Goal: Download file/media

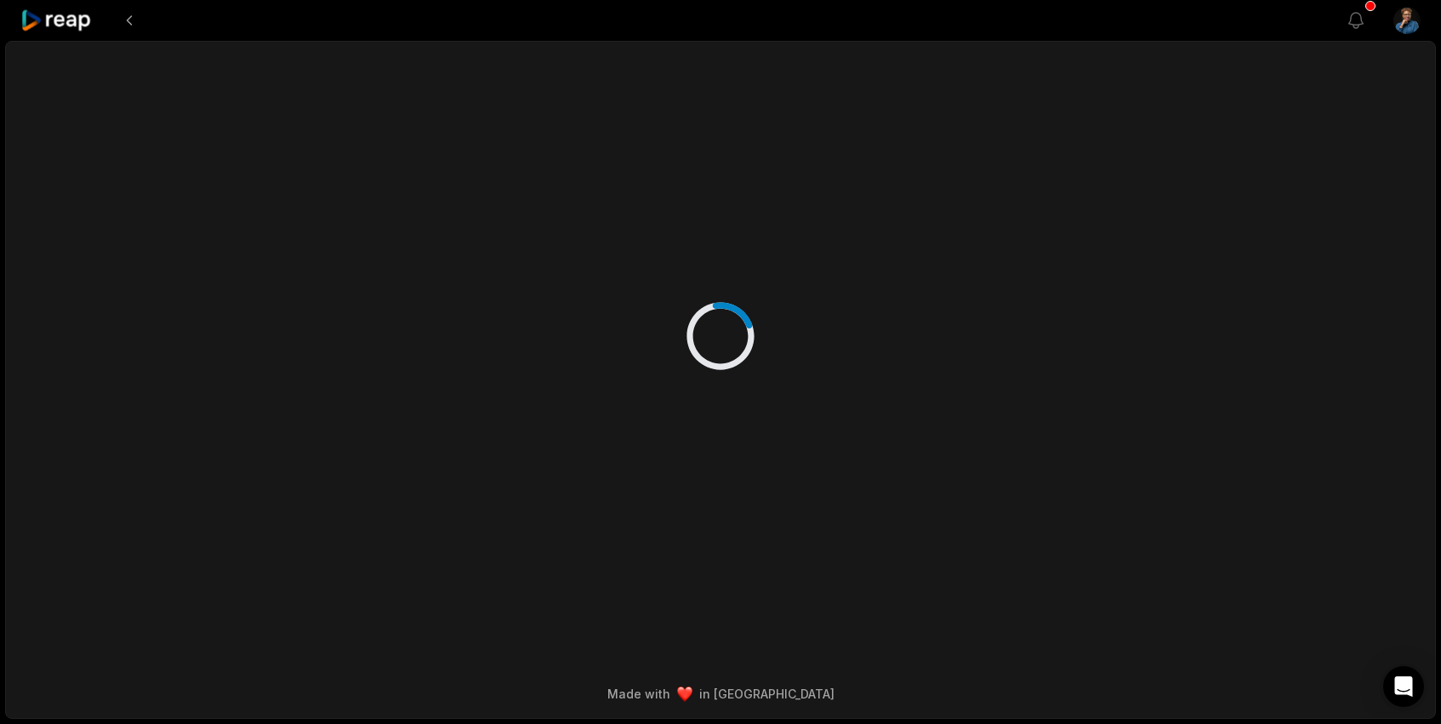
click at [45, 21] on icon at bounding box center [56, 20] width 72 height 23
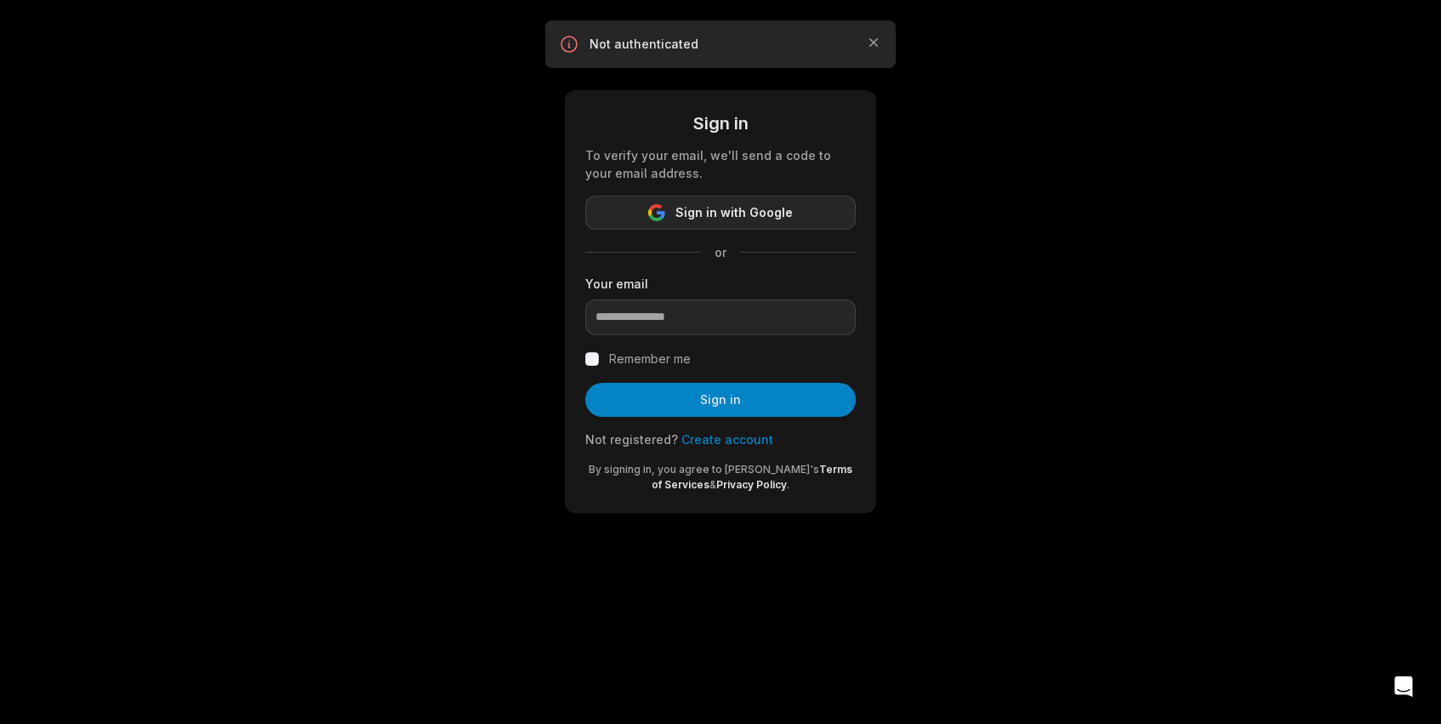
click at [721, 215] on span "Sign in with Google" at bounding box center [734, 212] width 117 height 20
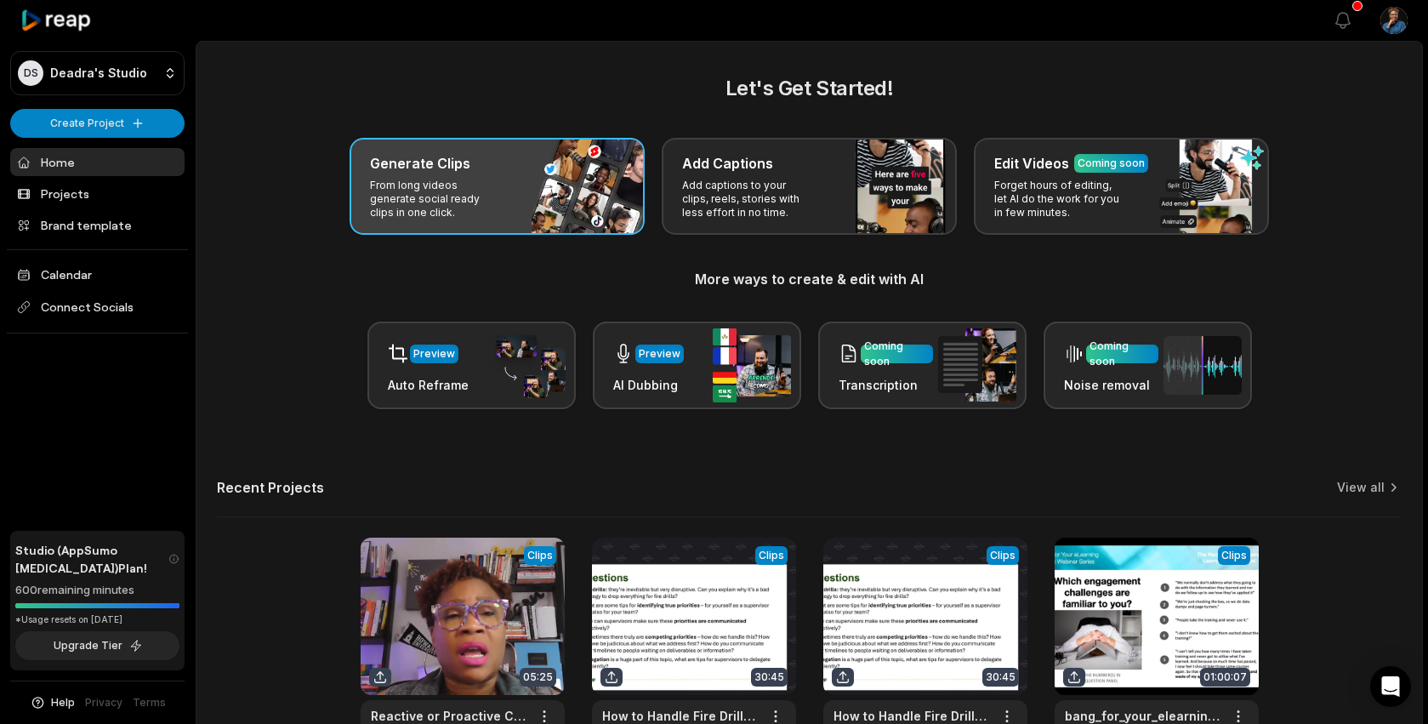
click at [469, 204] on p "From long videos generate social ready clips in one click." at bounding box center [436, 199] width 132 height 41
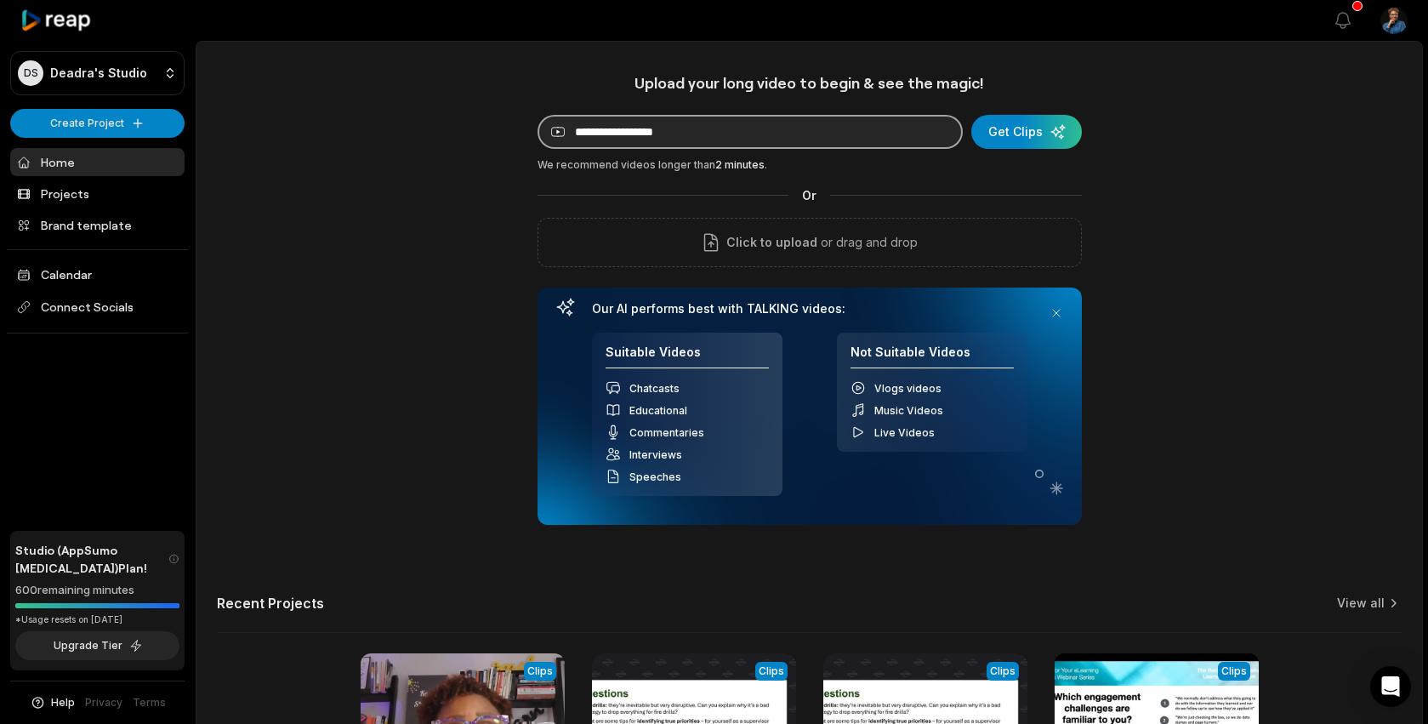
click at [605, 134] on input at bounding box center [750, 132] width 425 height 34
paste input "**********"
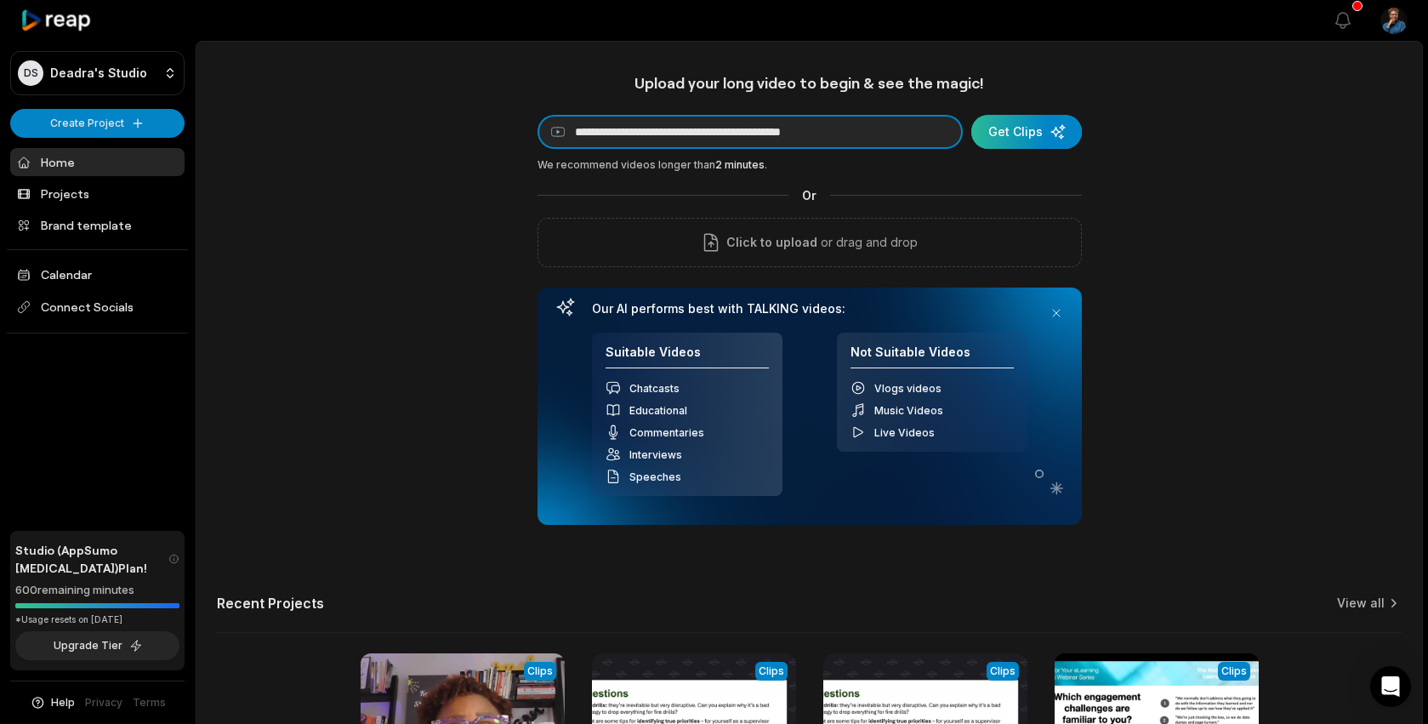
type input "**********"
click at [1022, 138] on div "submit" at bounding box center [1027, 132] width 111 height 34
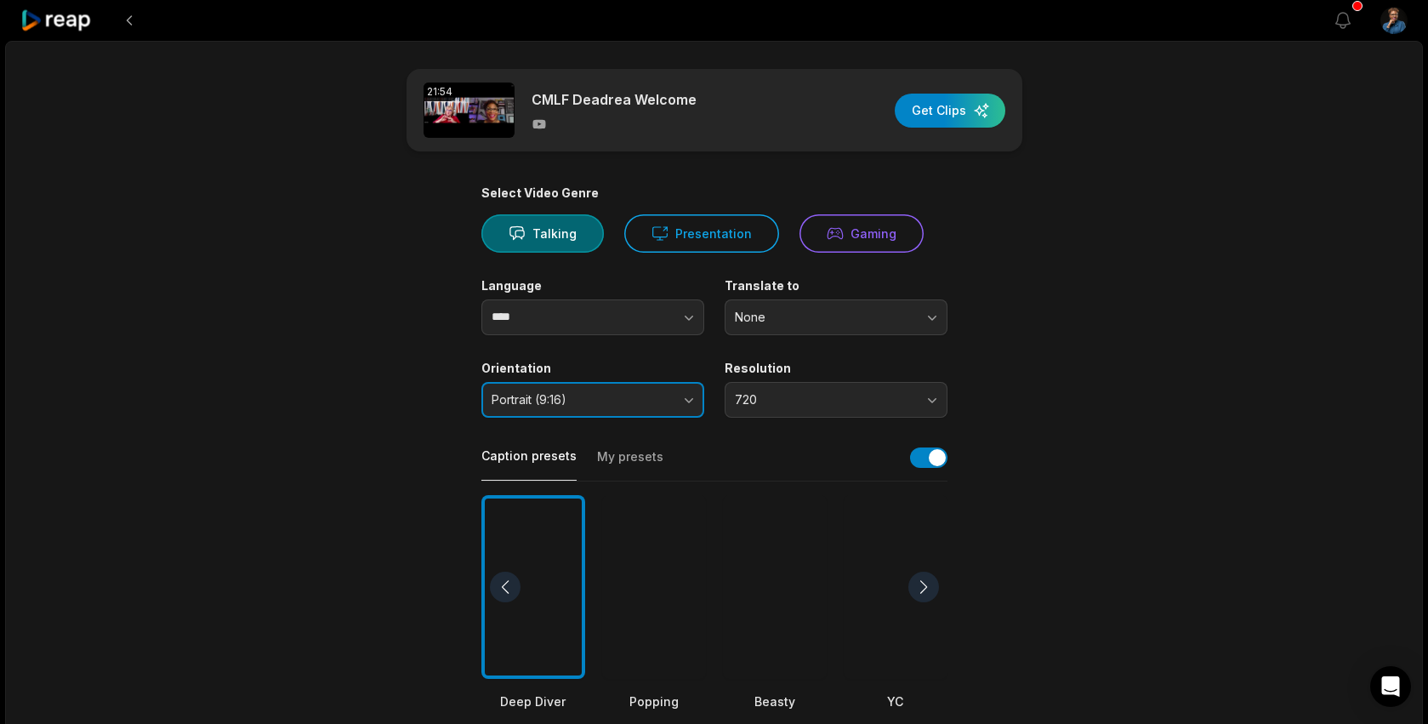
click at [691, 404] on button "Portrait (9:16)" at bounding box center [593, 400] width 223 height 36
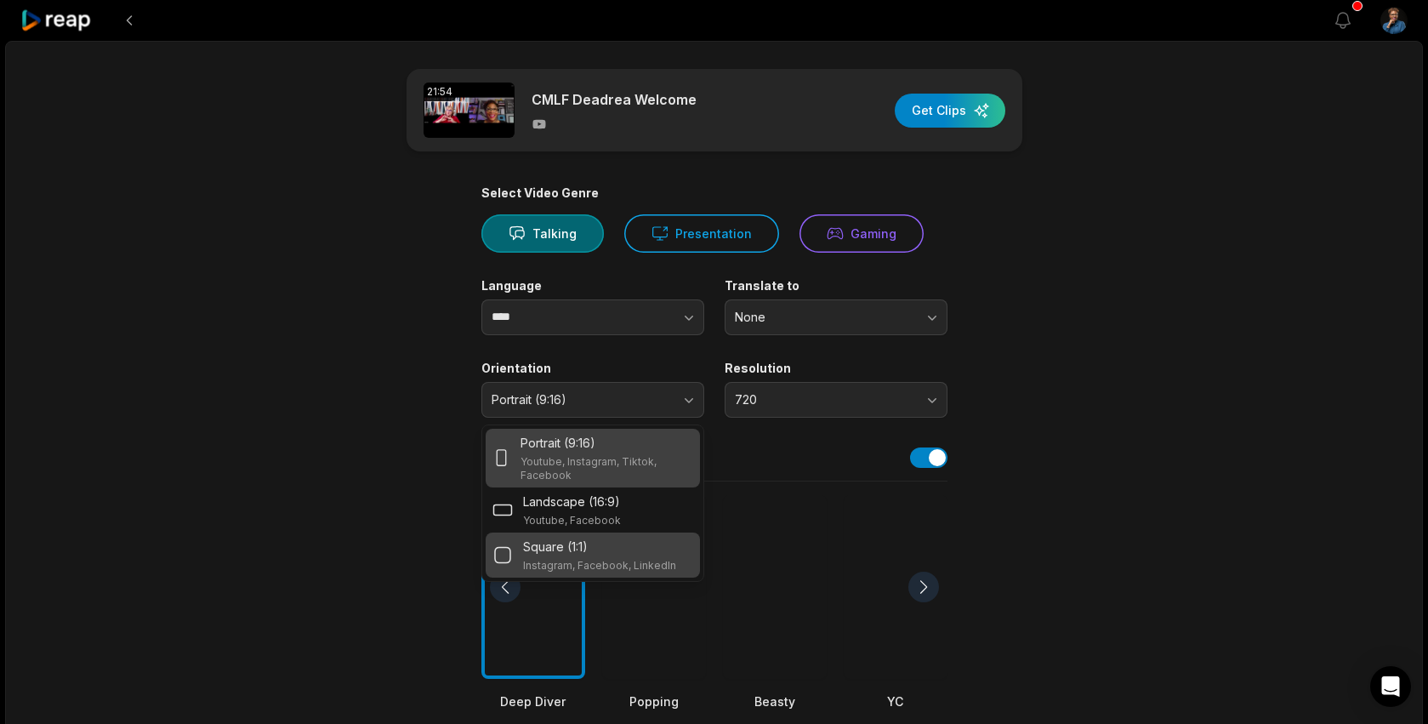
click at [625, 559] on p "Instagram, Facebook, LinkedIn" at bounding box center [599, 566] width 153 height 14
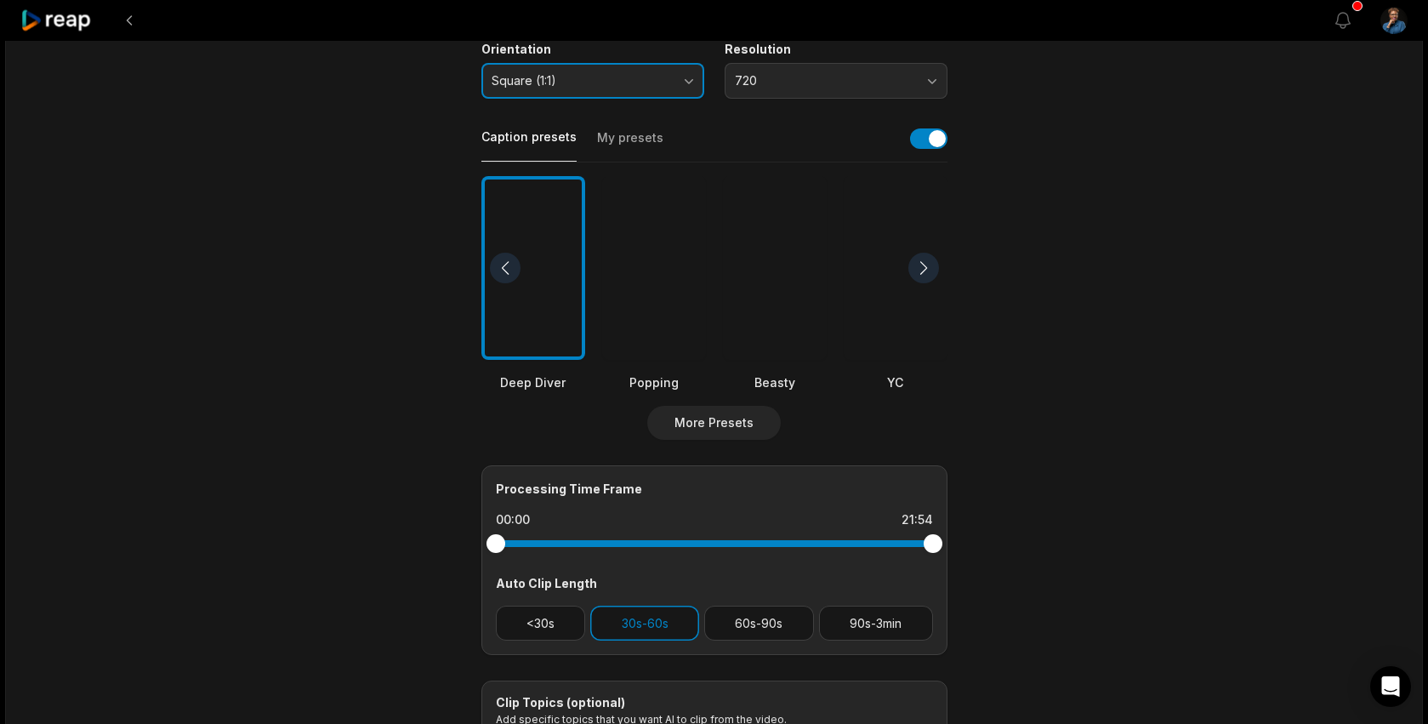
scroll to position [328, 0]
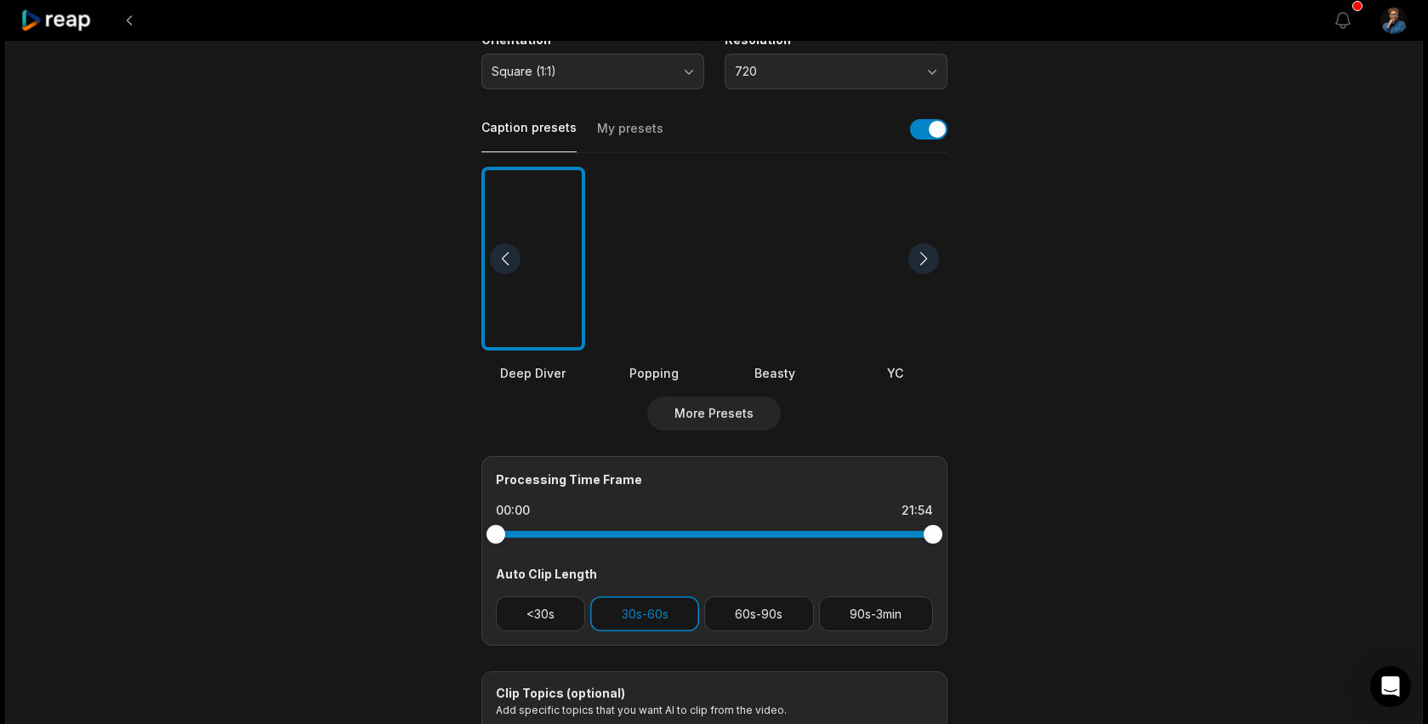
click at [927, 257] on div at bounding box center [924, 258] width 31 height 31
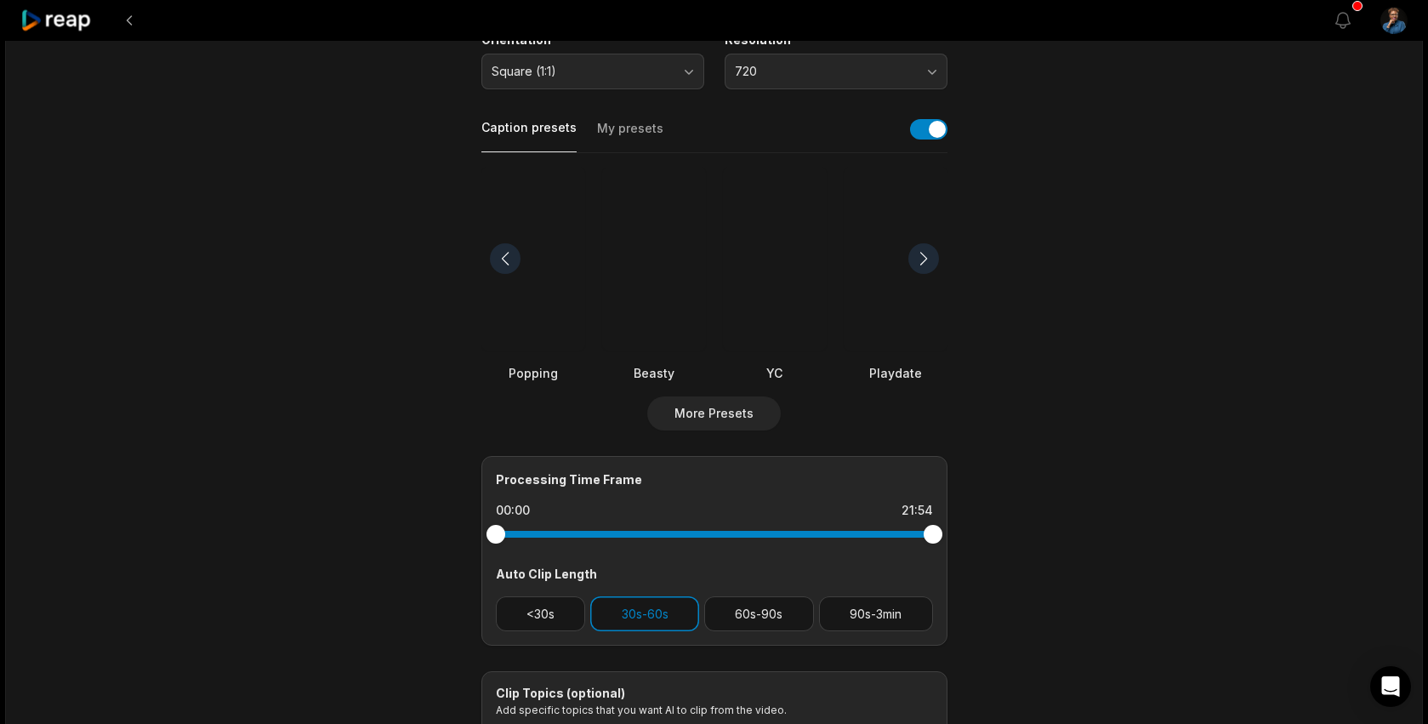
click at [545, 301] on div at bounding box center [534, 259] width 104 height 185
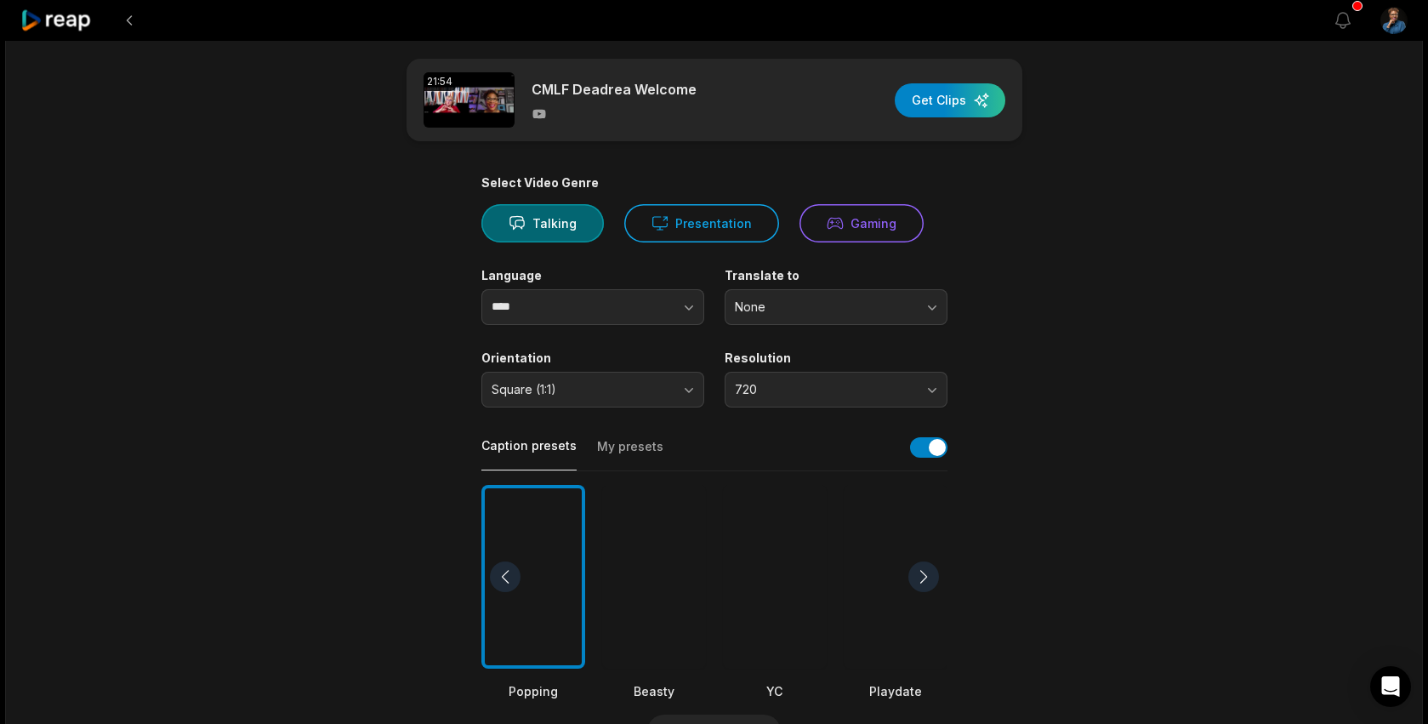
scroll to position [0, 0]
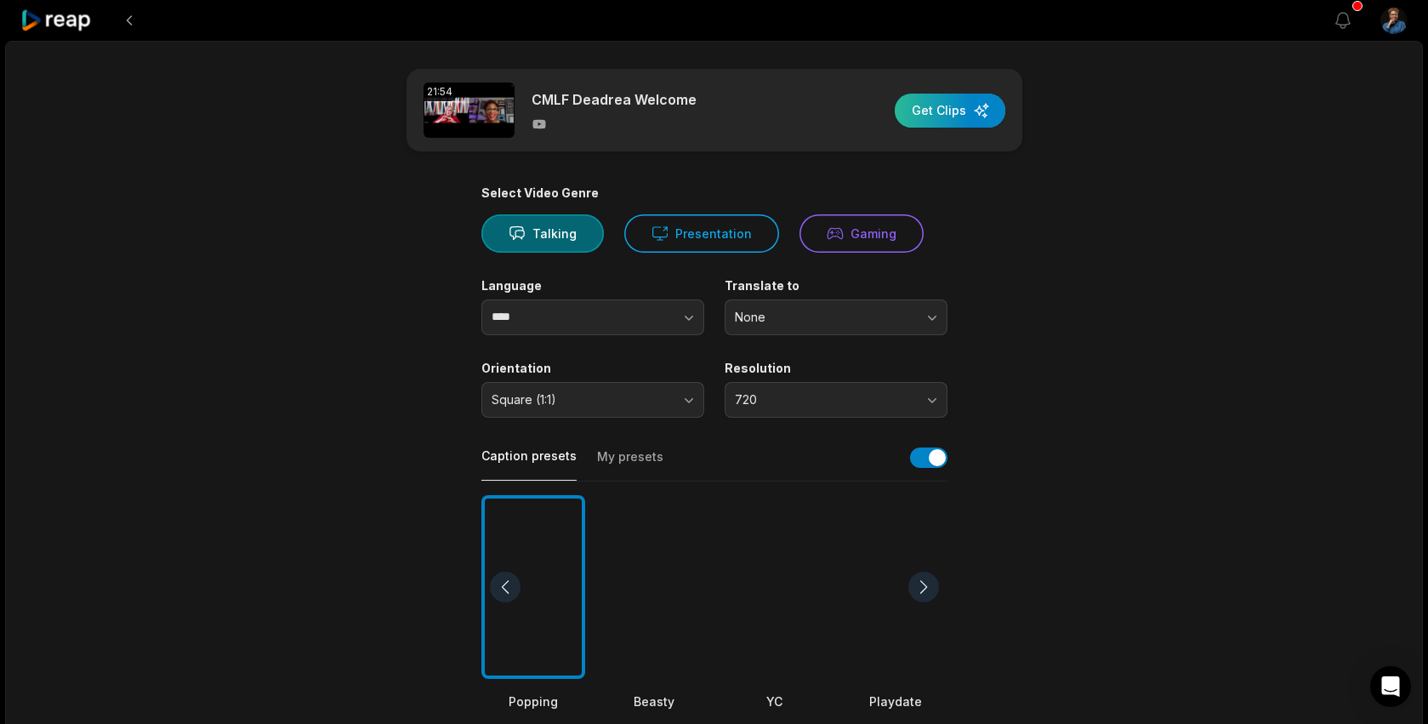
click at [945, 110] on div "button" at bounding box center [950, 111] width 111 height 34
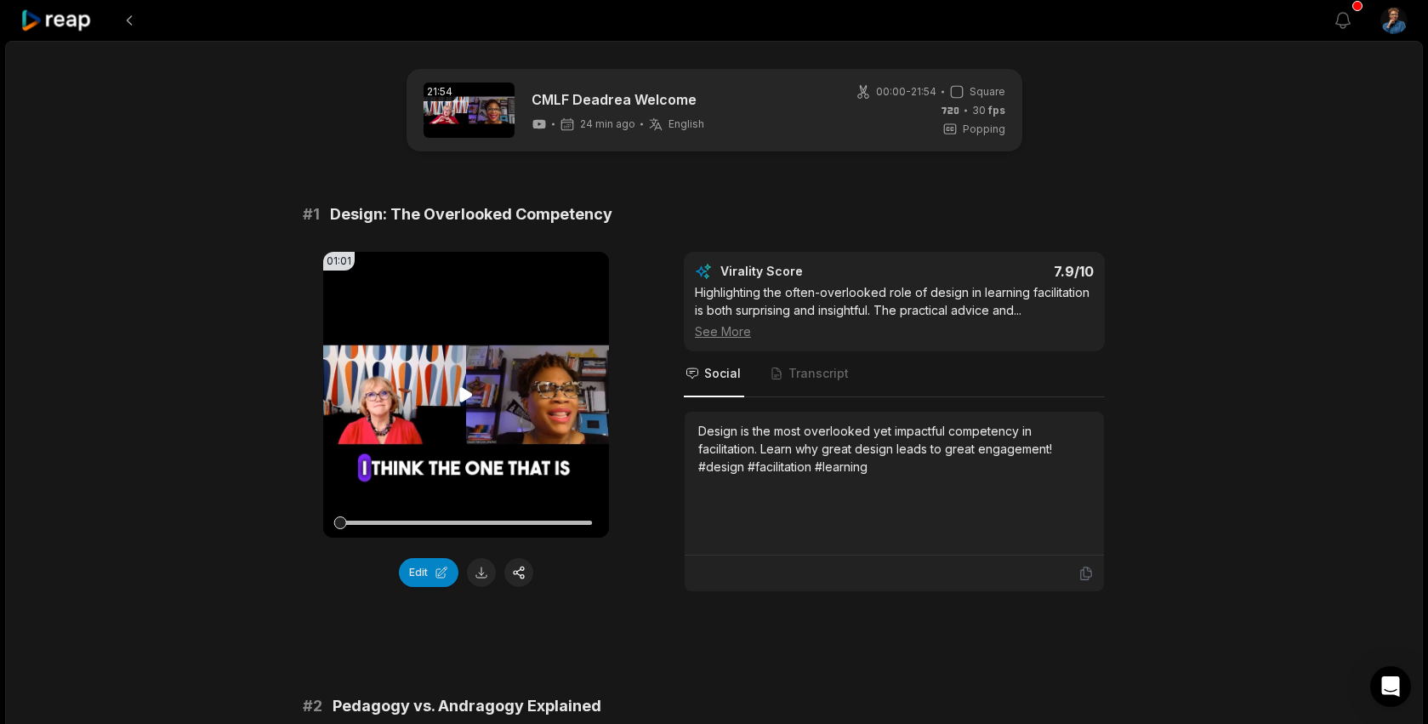
click at [469, 395] on icon at bounding box center [466, 394] width 13 height 14
click at [481, 573] on button at bounding box center [481, 572] width 29 height 29
click at [815, 377] on span "Transcript" at bounding box center [819, 373] width 60 height 17
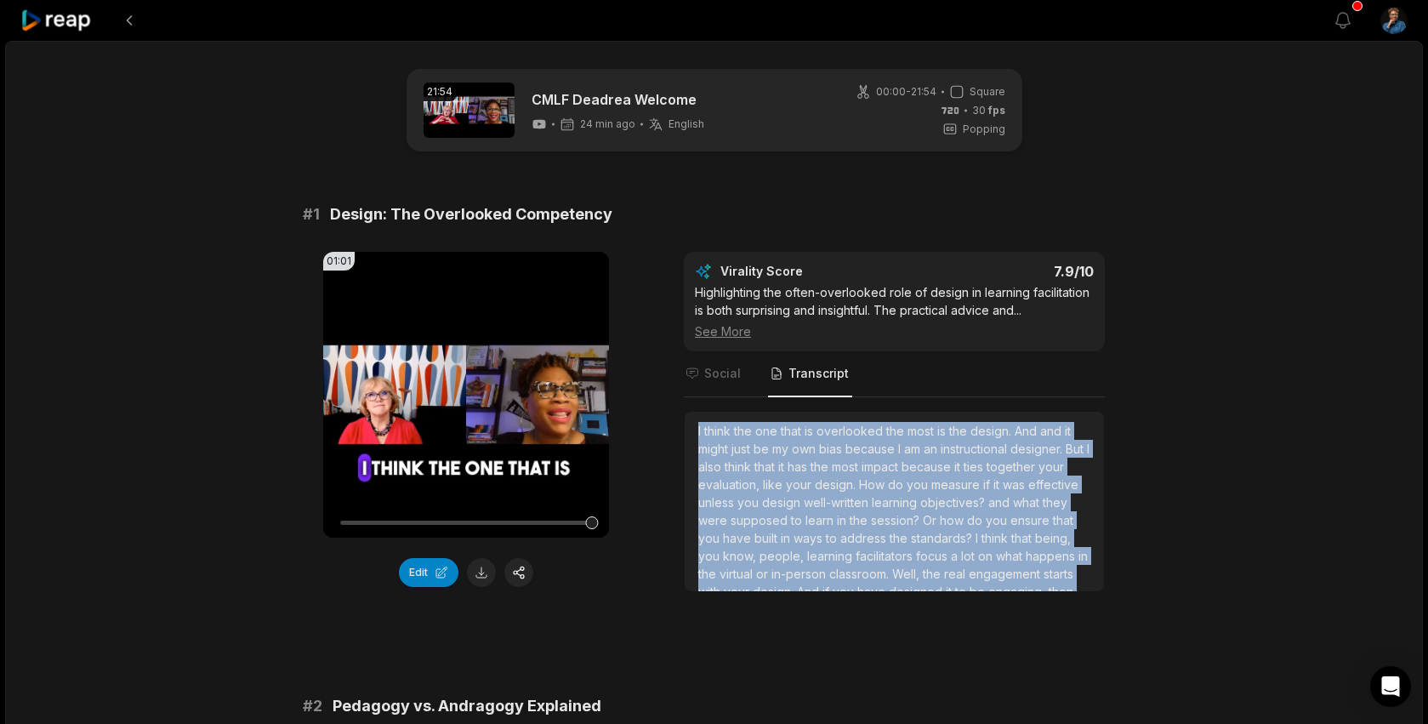
scroll to position [27, 0]
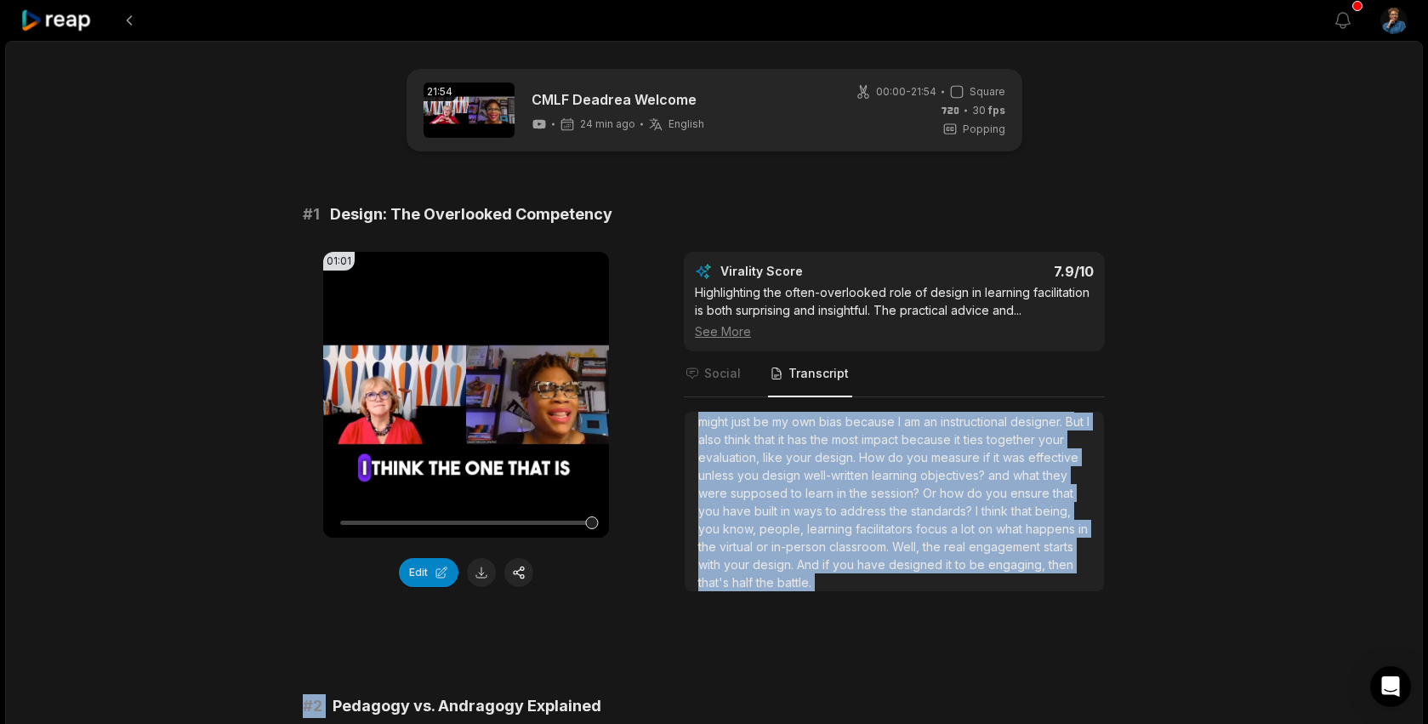
drag, startPoint x: 698, startPoint y: 435, endPoint x: 969, endPoint y: 602, distance: 318.5
copy div "I think the one that is overlooked the most is the design. And and it might jus…"
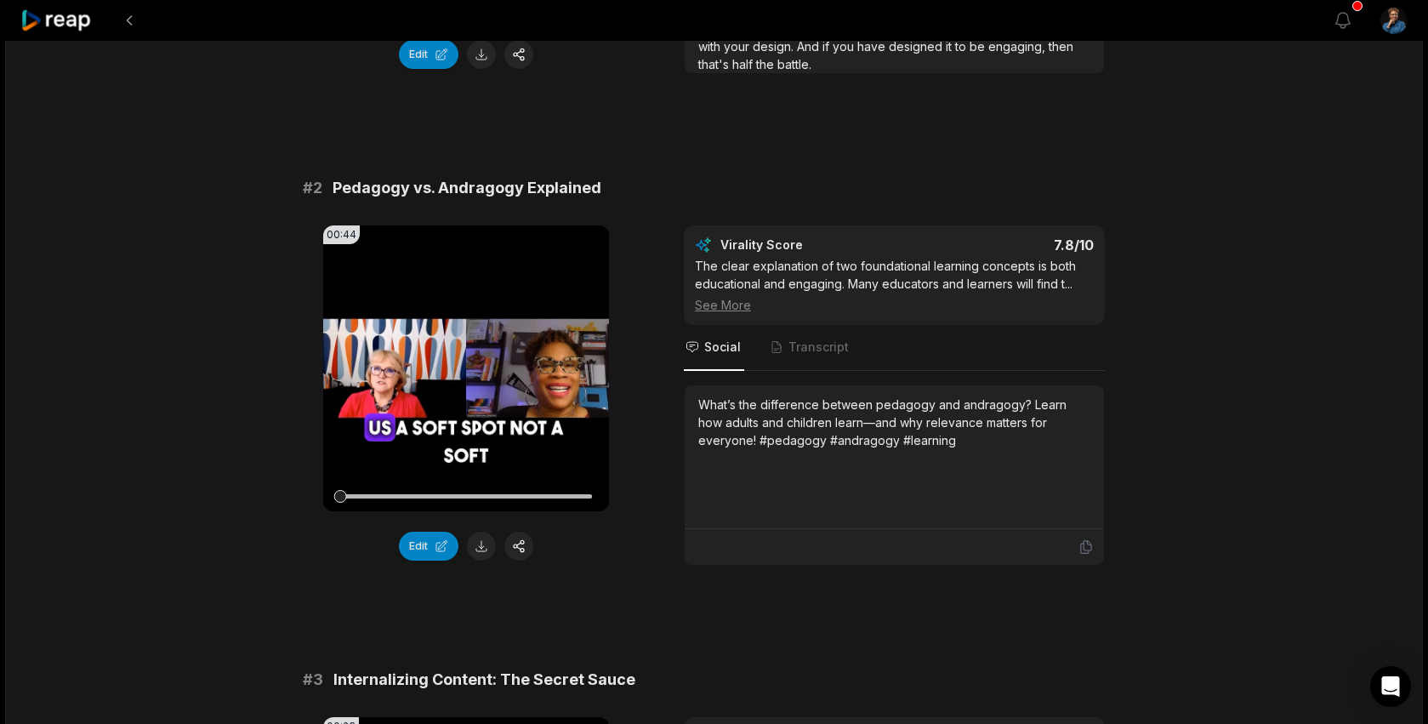
scroll to position [524, 0]
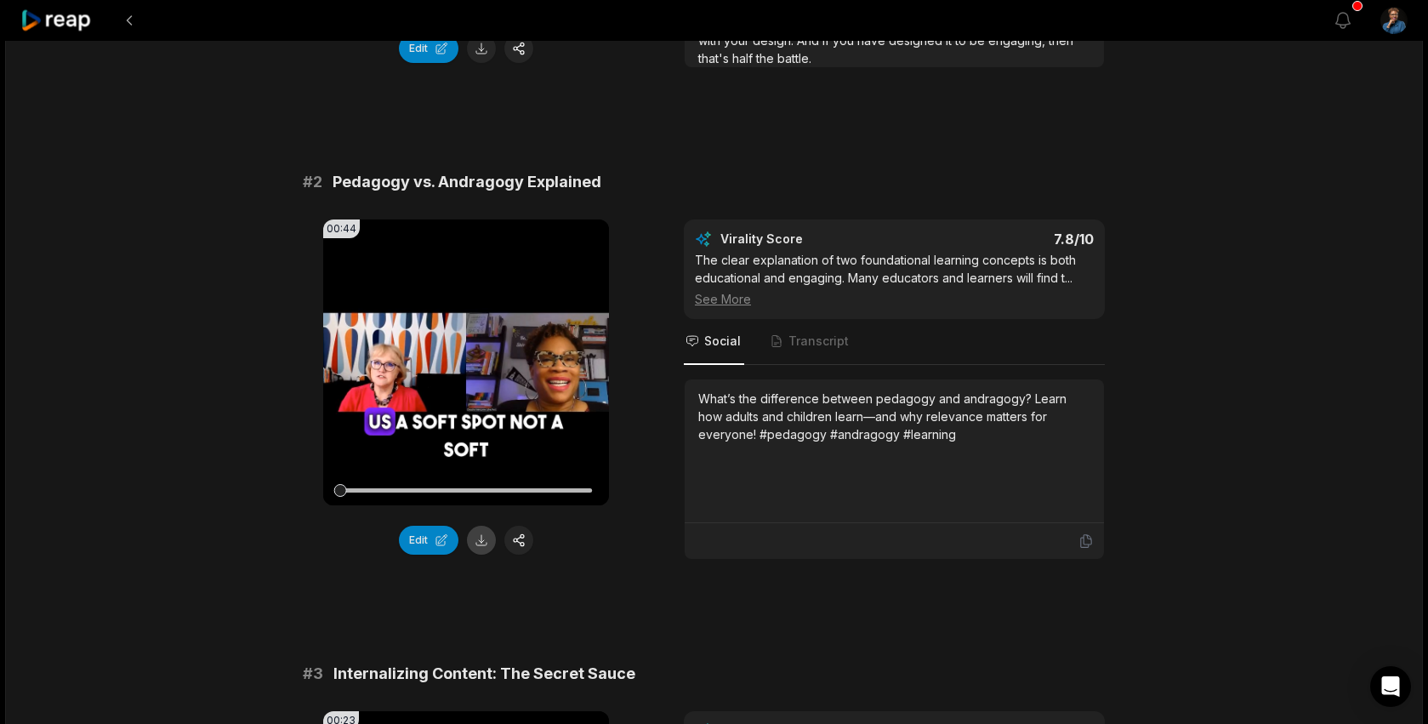
click at [479, 537] on button at bounding box center [481, 540] width 29 height 29
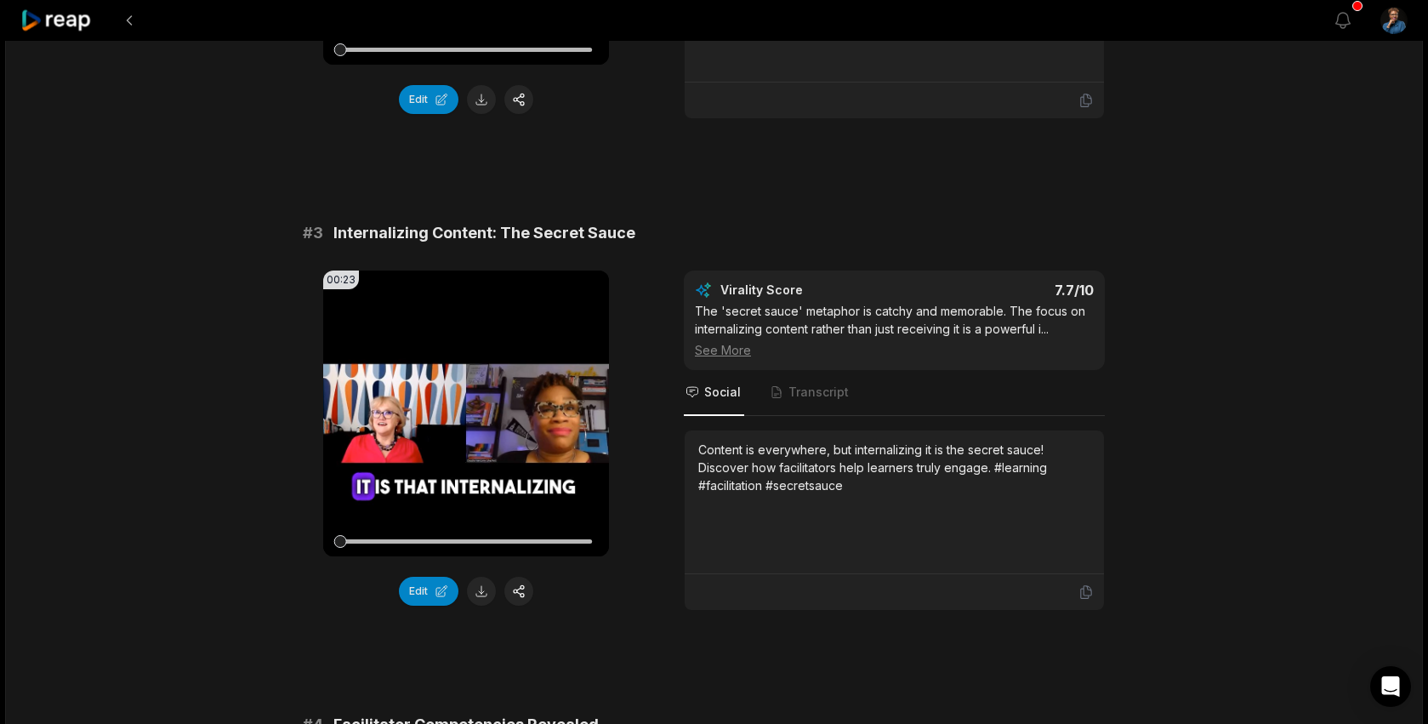
scroll to position [1009, 0]
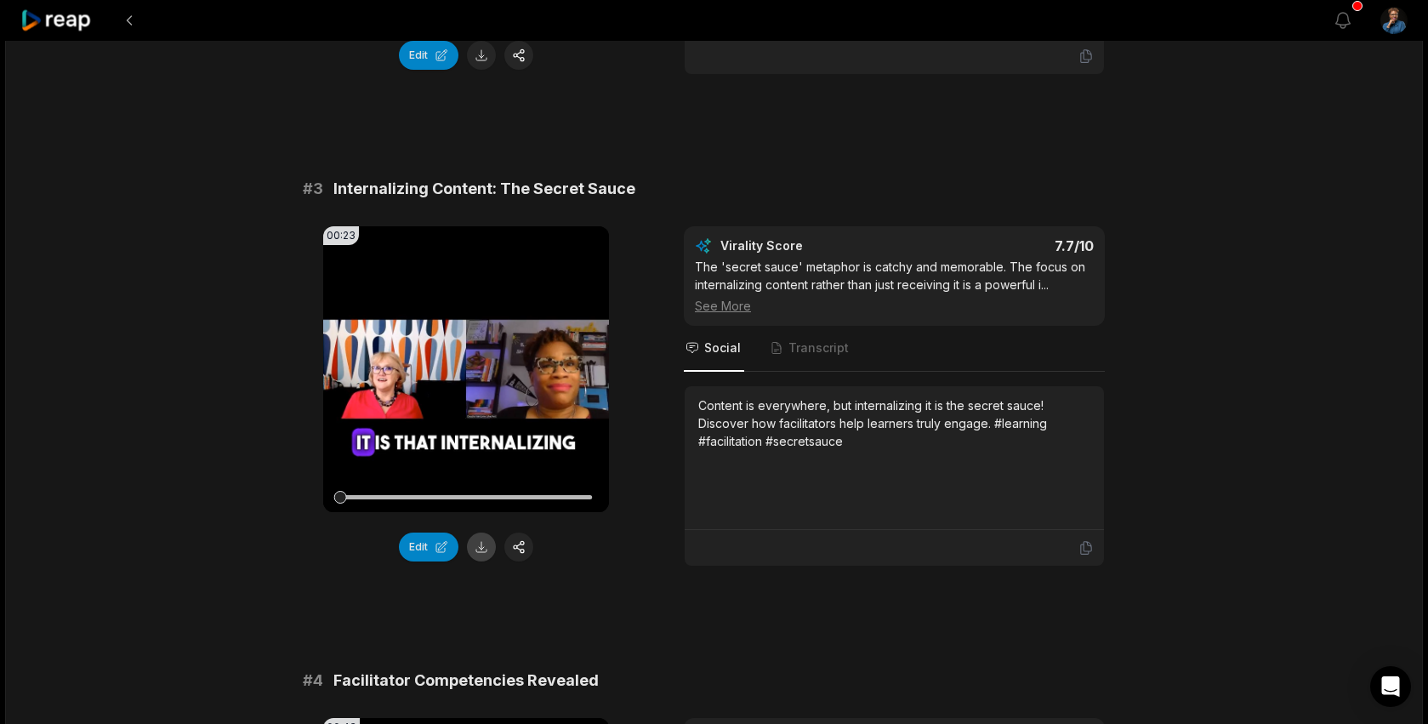
click at [482, 548] on button at bounding box center [481, 547] width 29 height 29
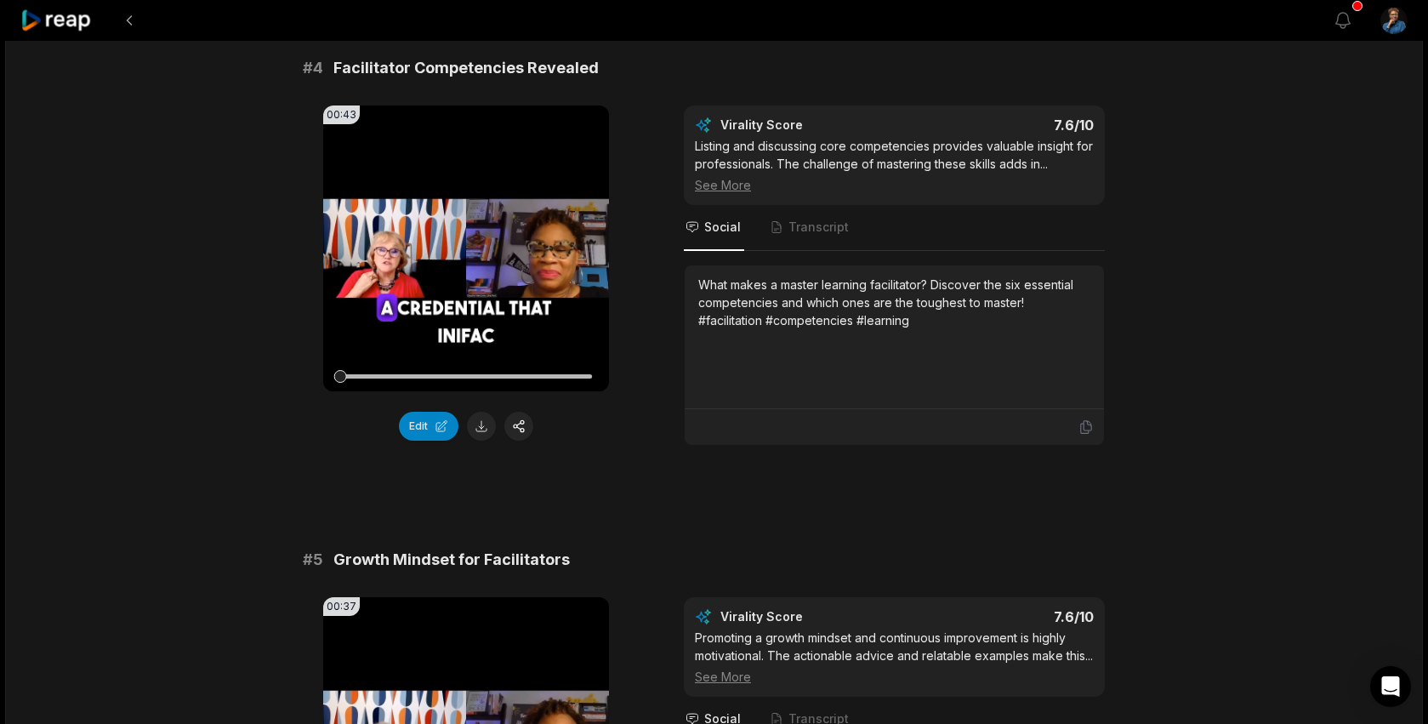
scroll to position [1618, 0]
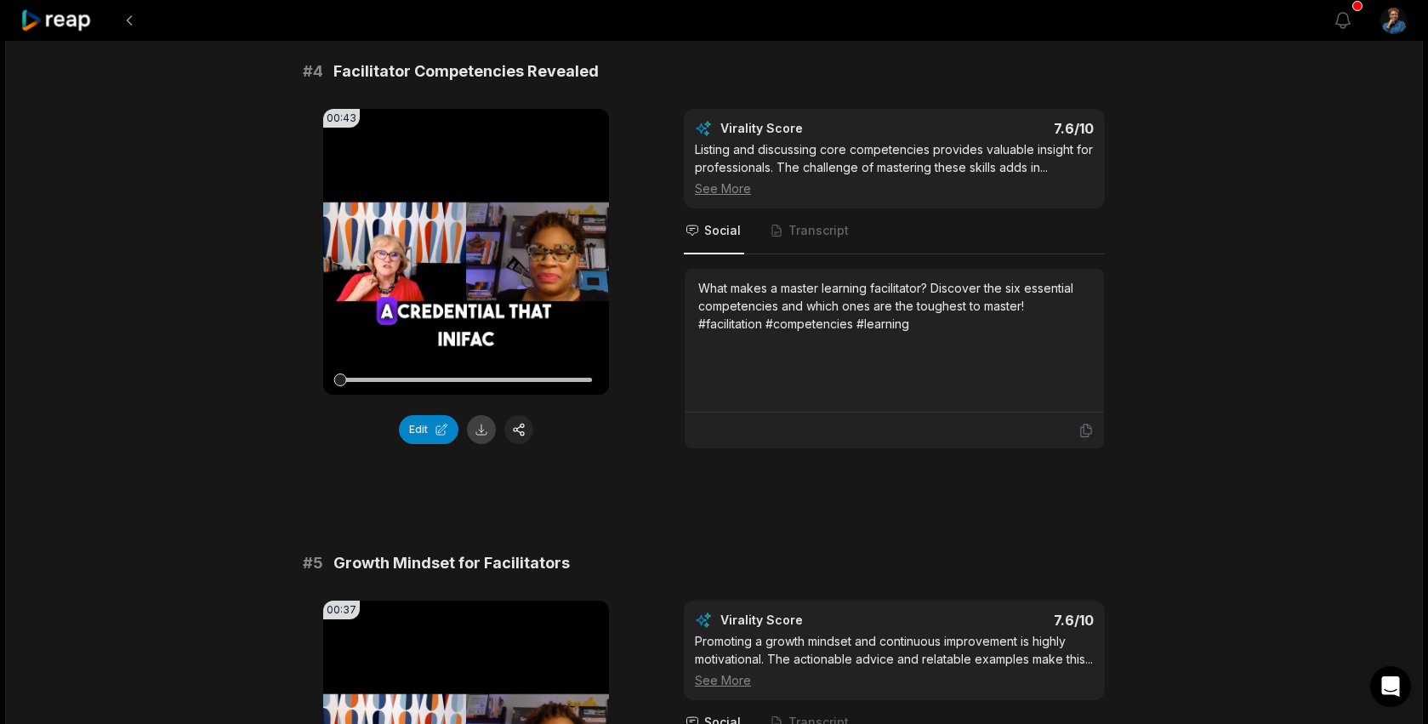
click at [485, 431] on button at bounding box center [481, 429] width 29 height 29
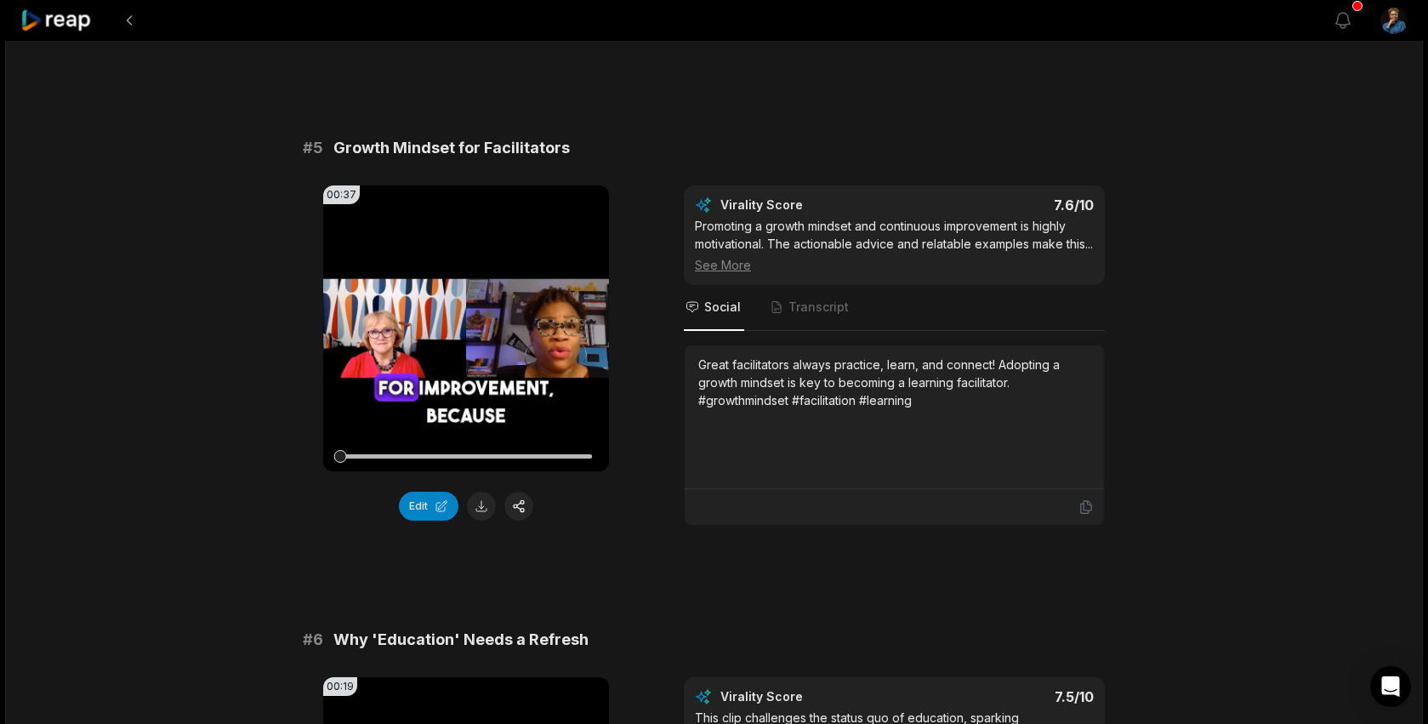
scroll to position [2035, 0]
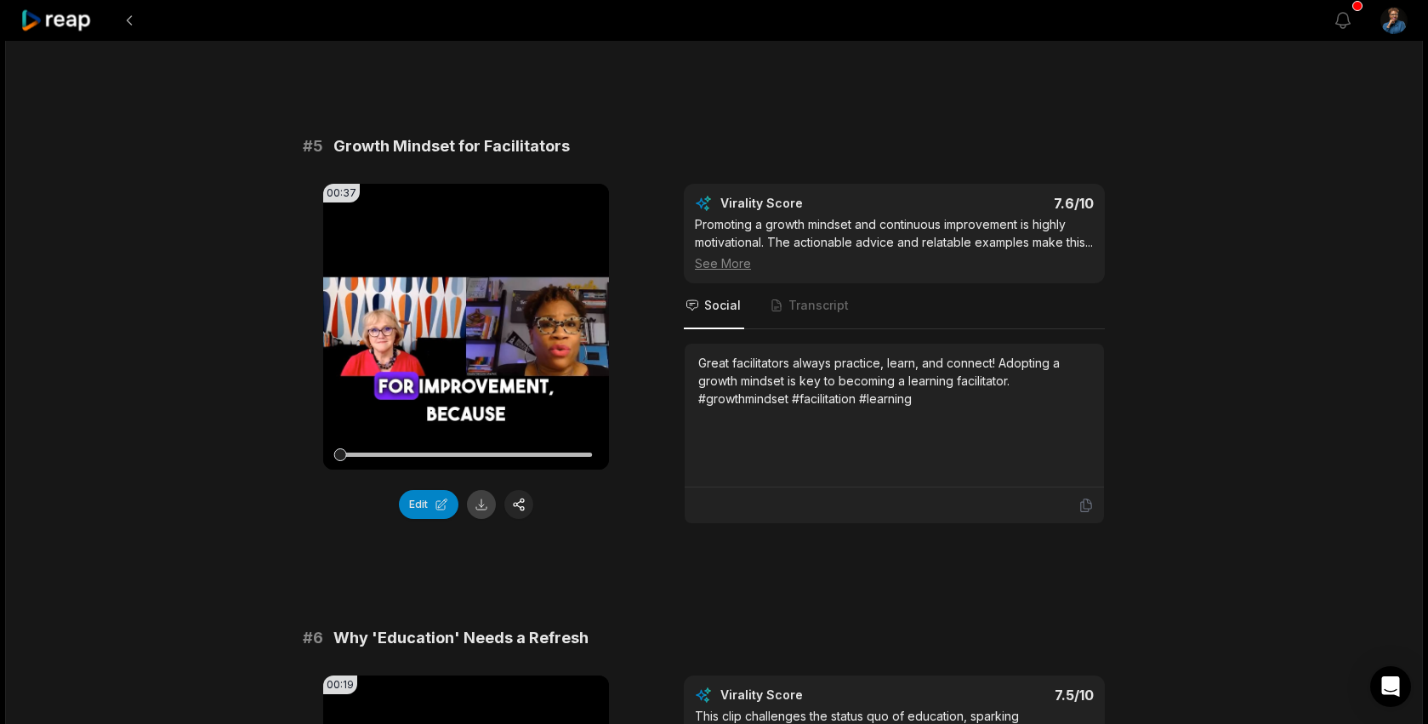
click at [481, 507] on button at bounding box center [481, 504] width 29 height 29
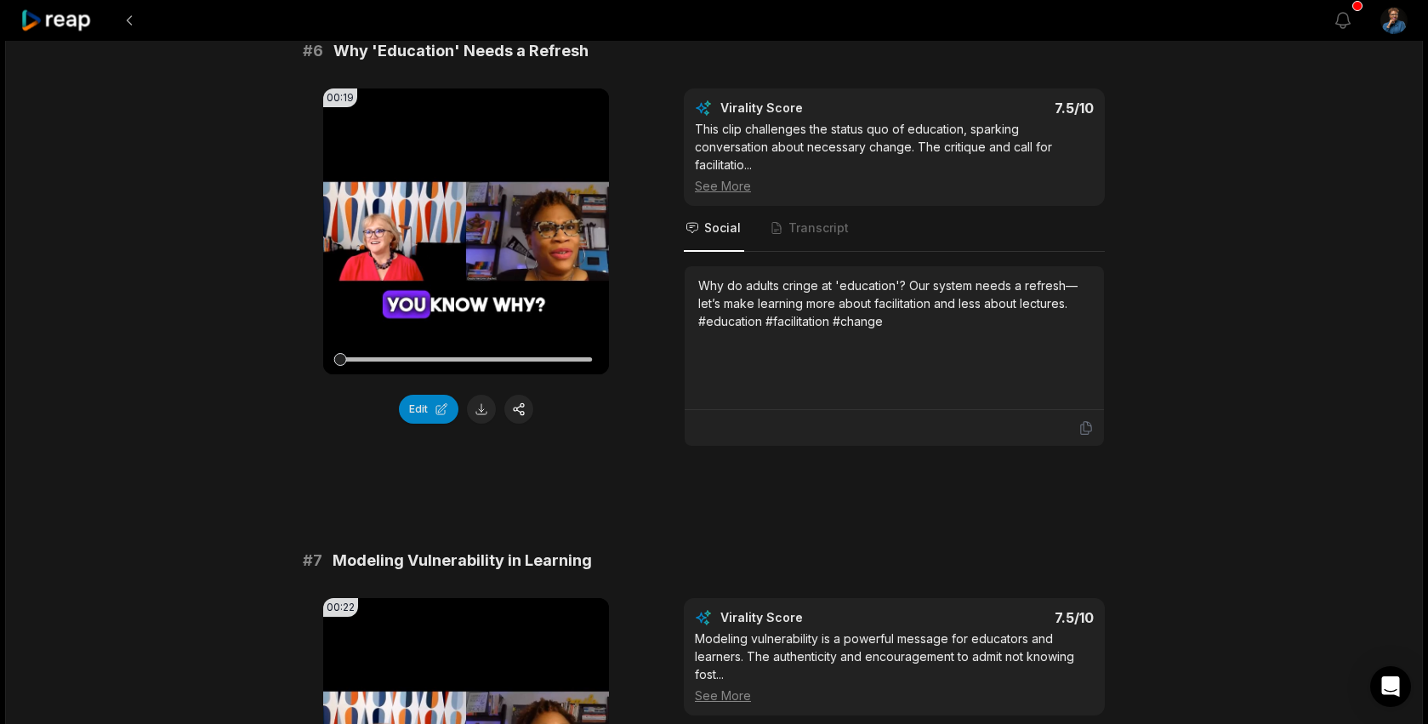
scroll to position [2744, 0]
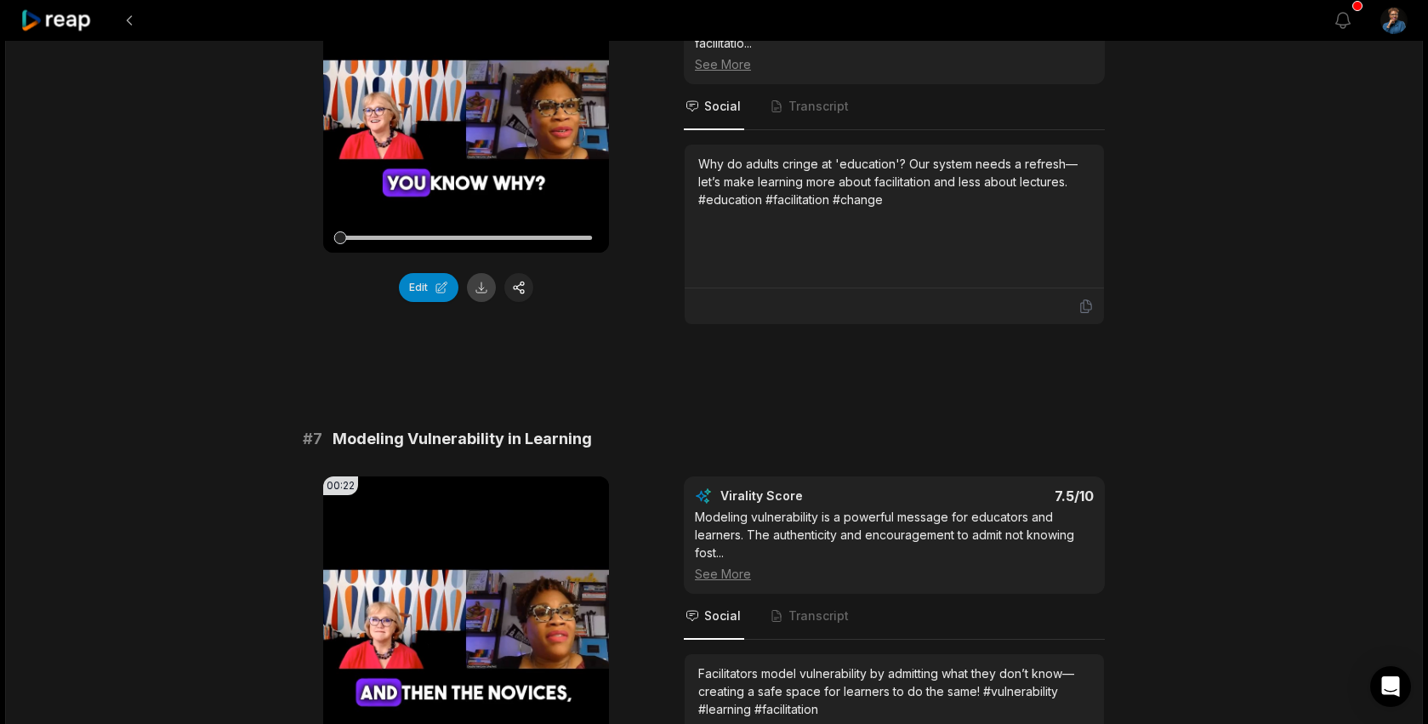
click at [481, 302] on button at bounding box center [481, 287] width 29 height 29
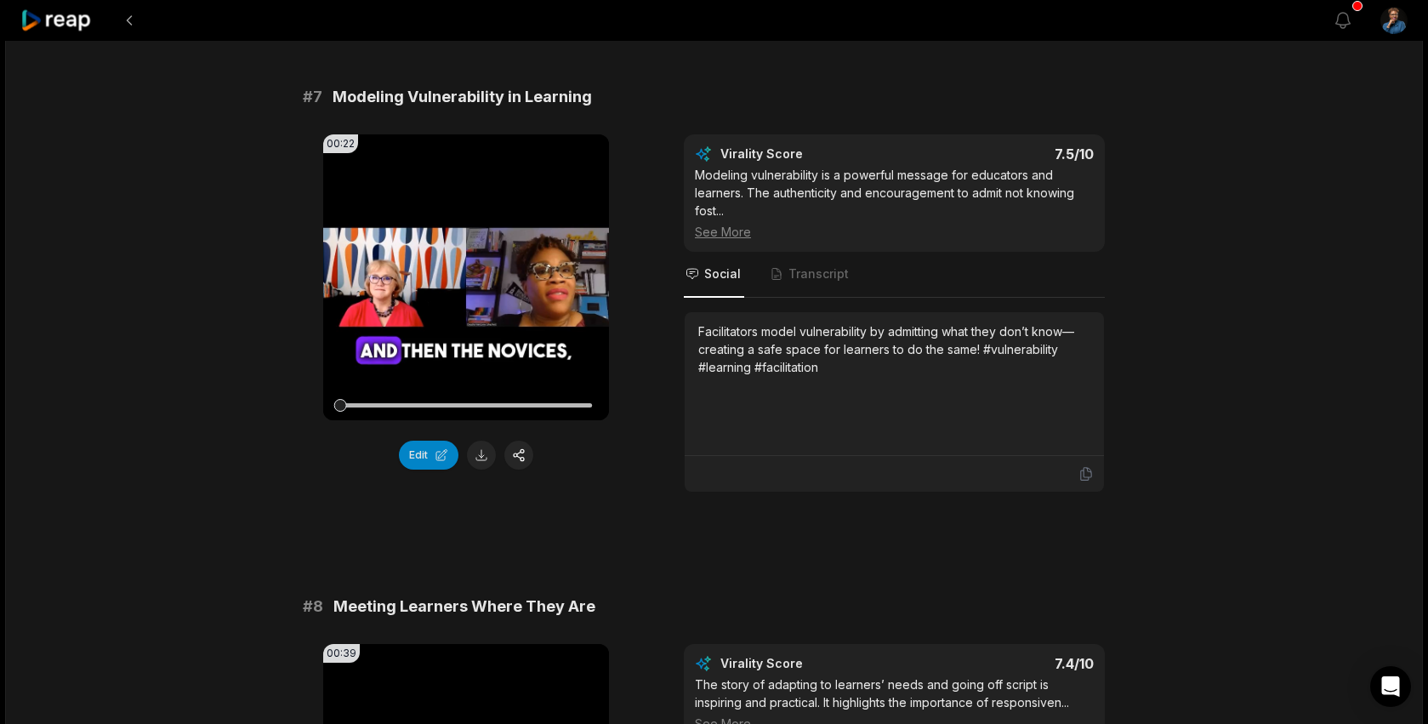
scroll to position [3088, 0]
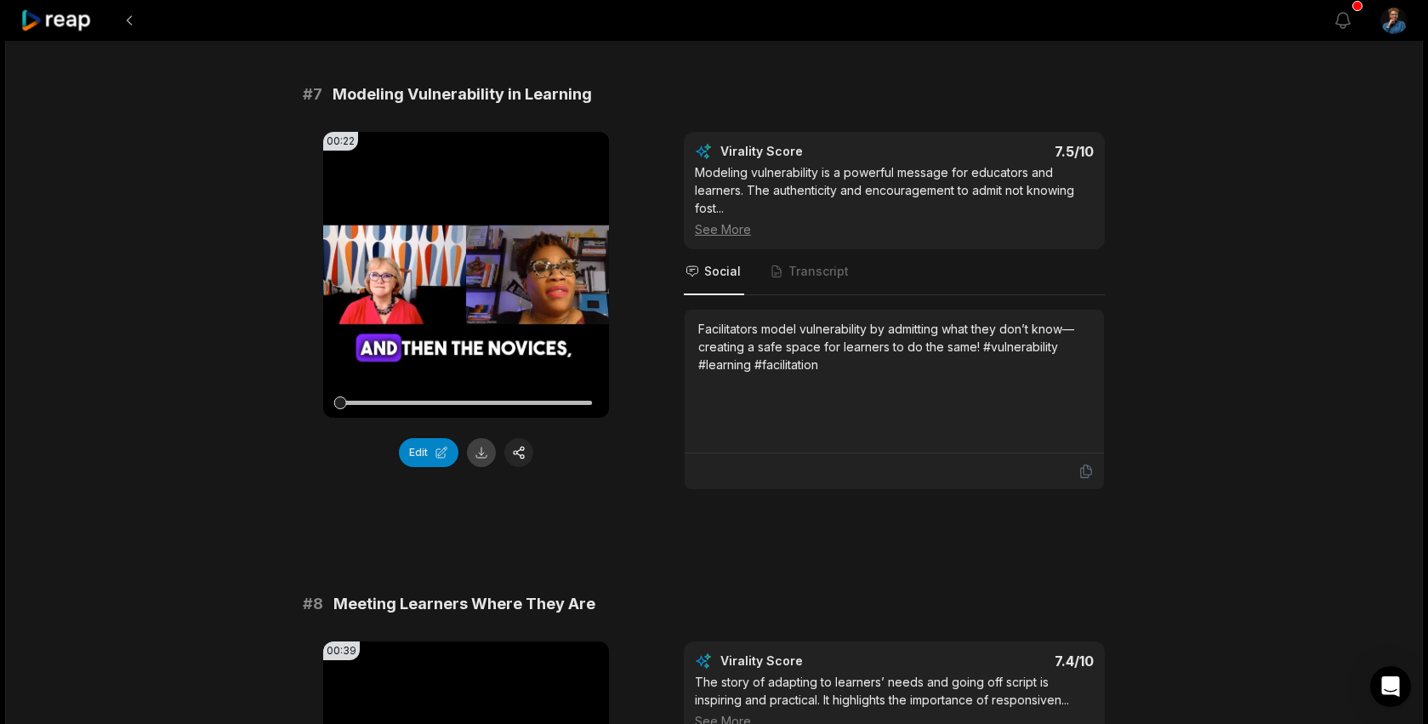
click at [478, 467] on button at bounding box center [481, 452] width 29 height 29
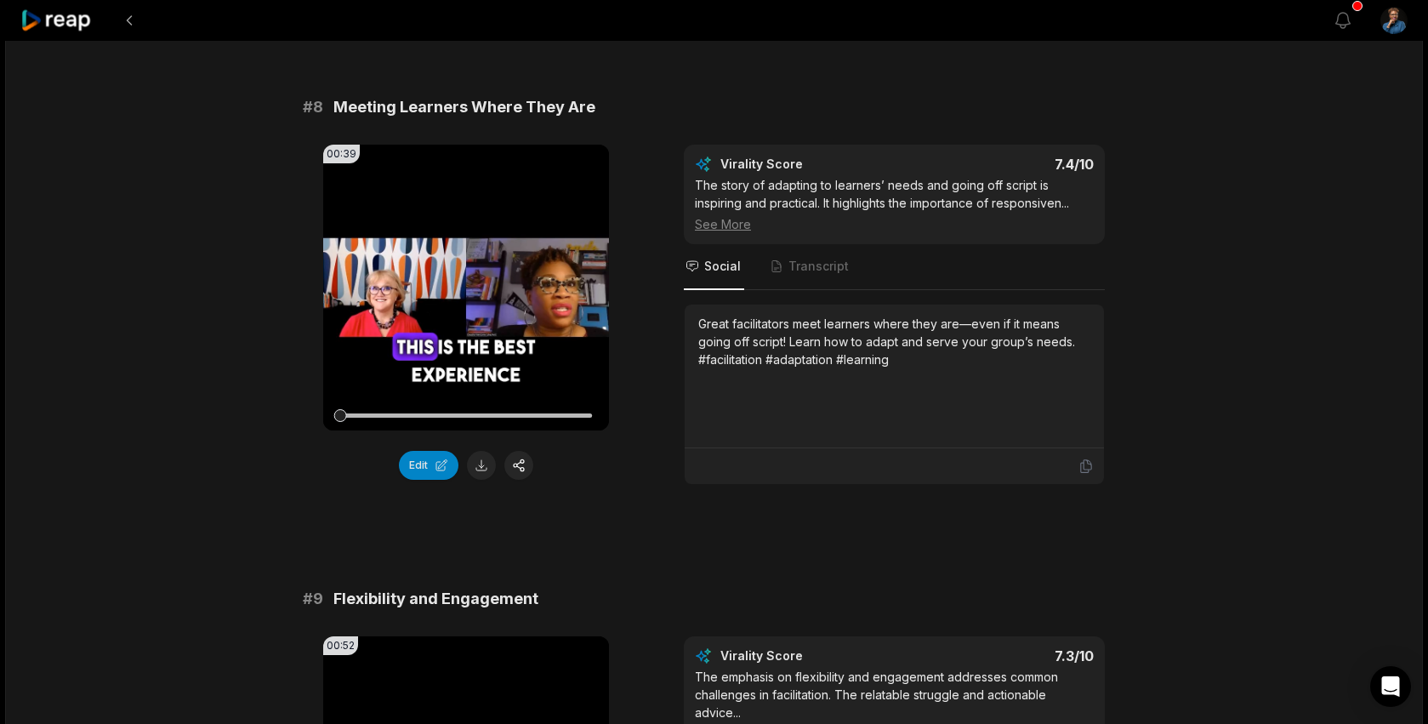
scroll to position [3586, 0]
click at [477, 479] on button at bounding box center [481, 464] width 29 height 29
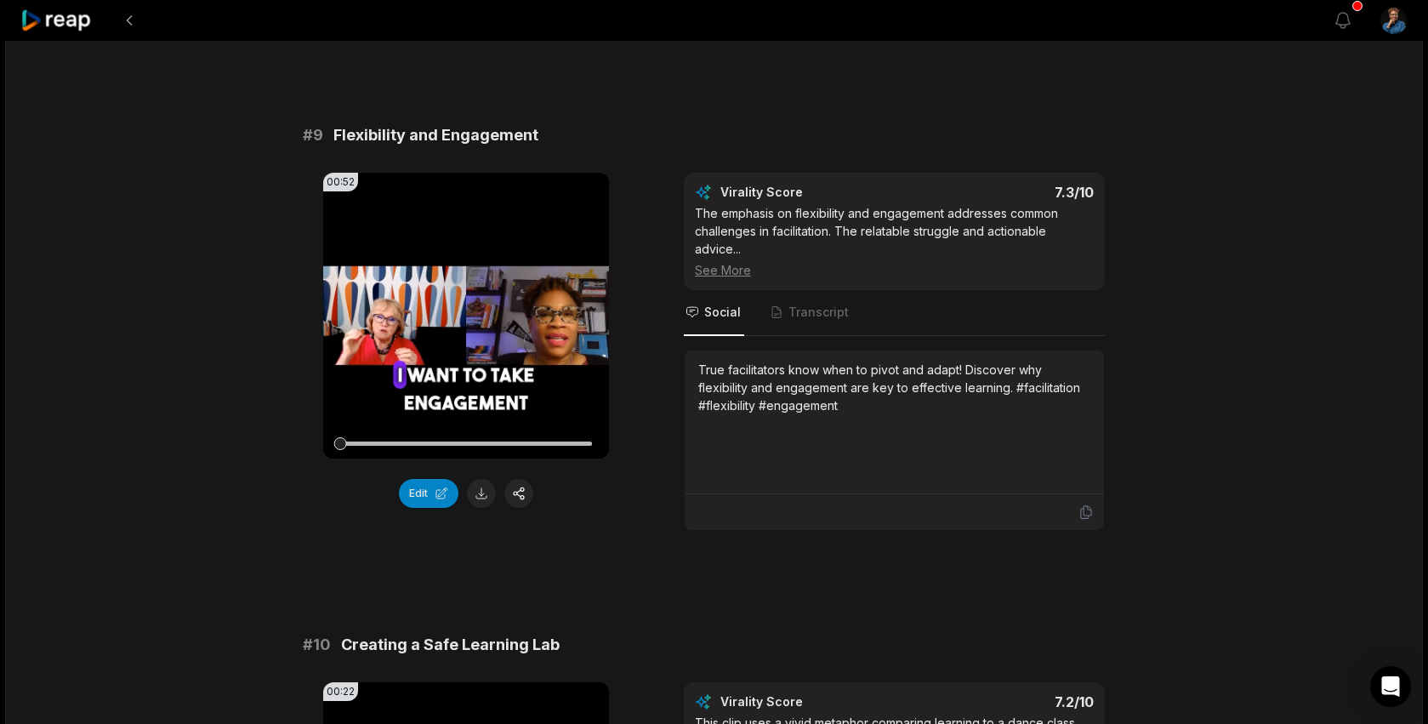
scroll to position [4051, 0]
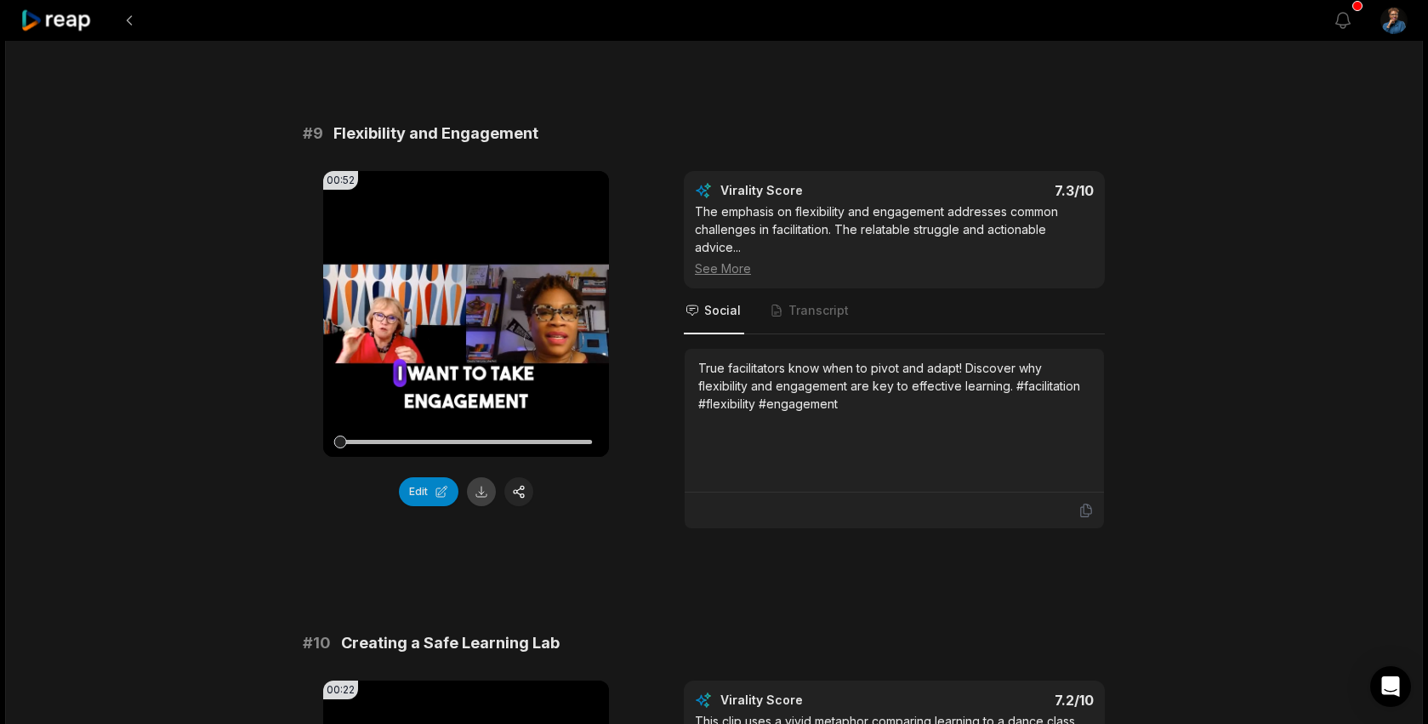
click at [481, 506] on button at bounding box center [481, 491] width 29 height 29
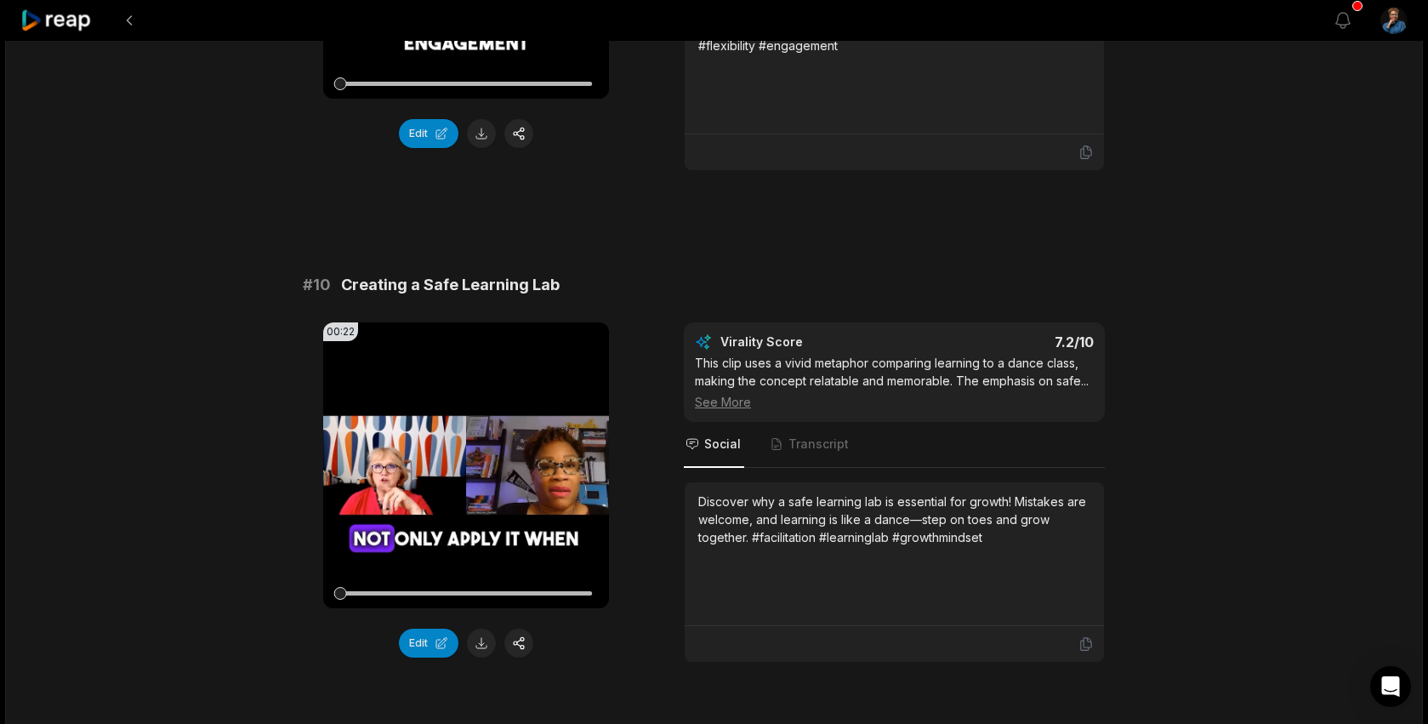
scroll to position [4535, 0]
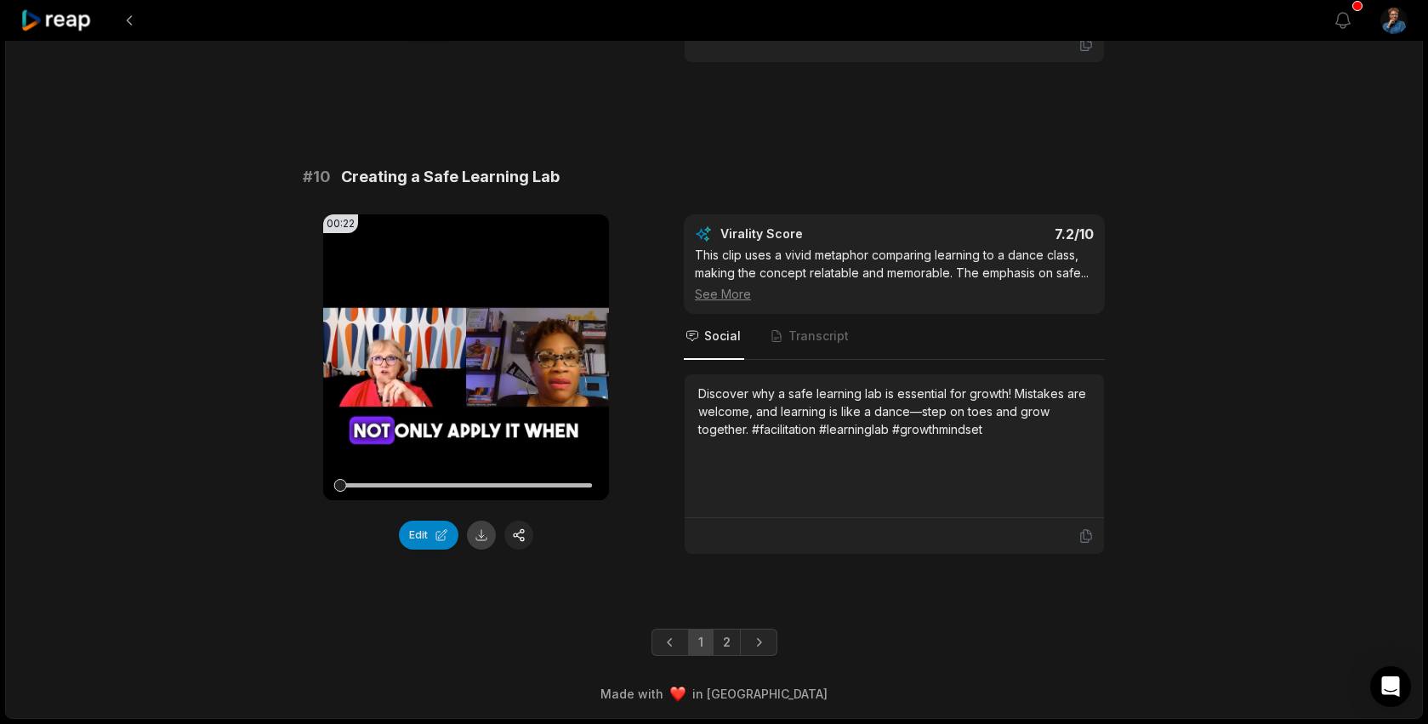
click at [476, 539] on button at bounding box center [481, 535] width 29 height 29
click at [760, 643] on icon "Next page" at bounding box center [759, 642] width 5 height 9
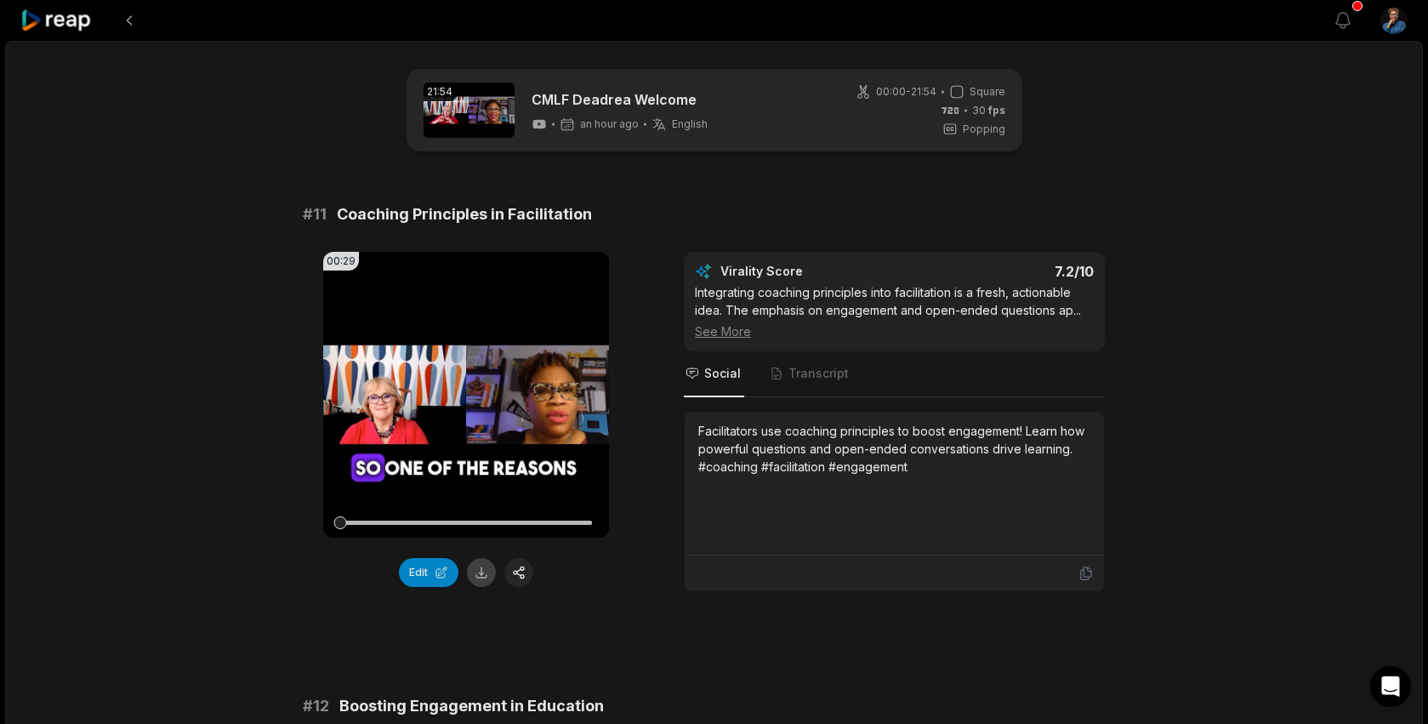
click at [479, 570] on button at bounding box center [481, 572] width 29 height 29
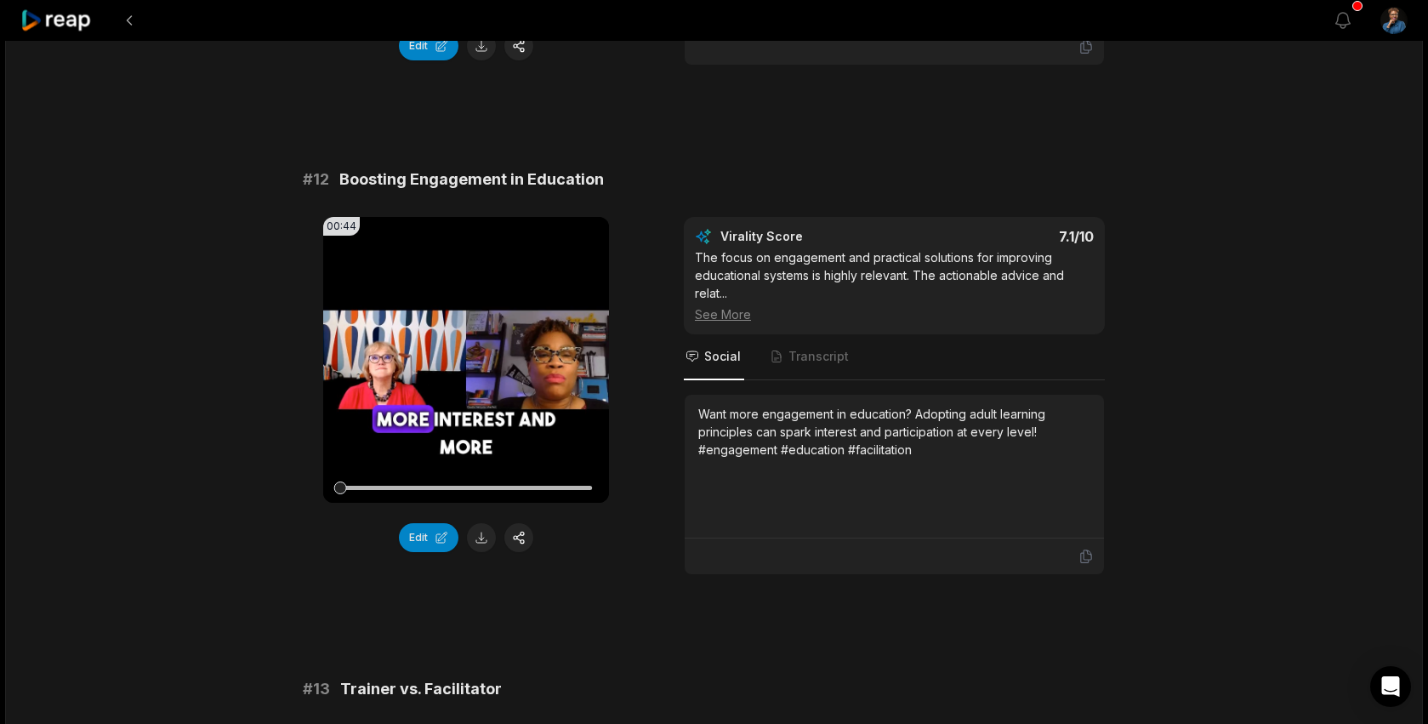
scroll to position [527, 0]
click at [481, 539] on button at bounding box center [481, 536] width 29 height 29
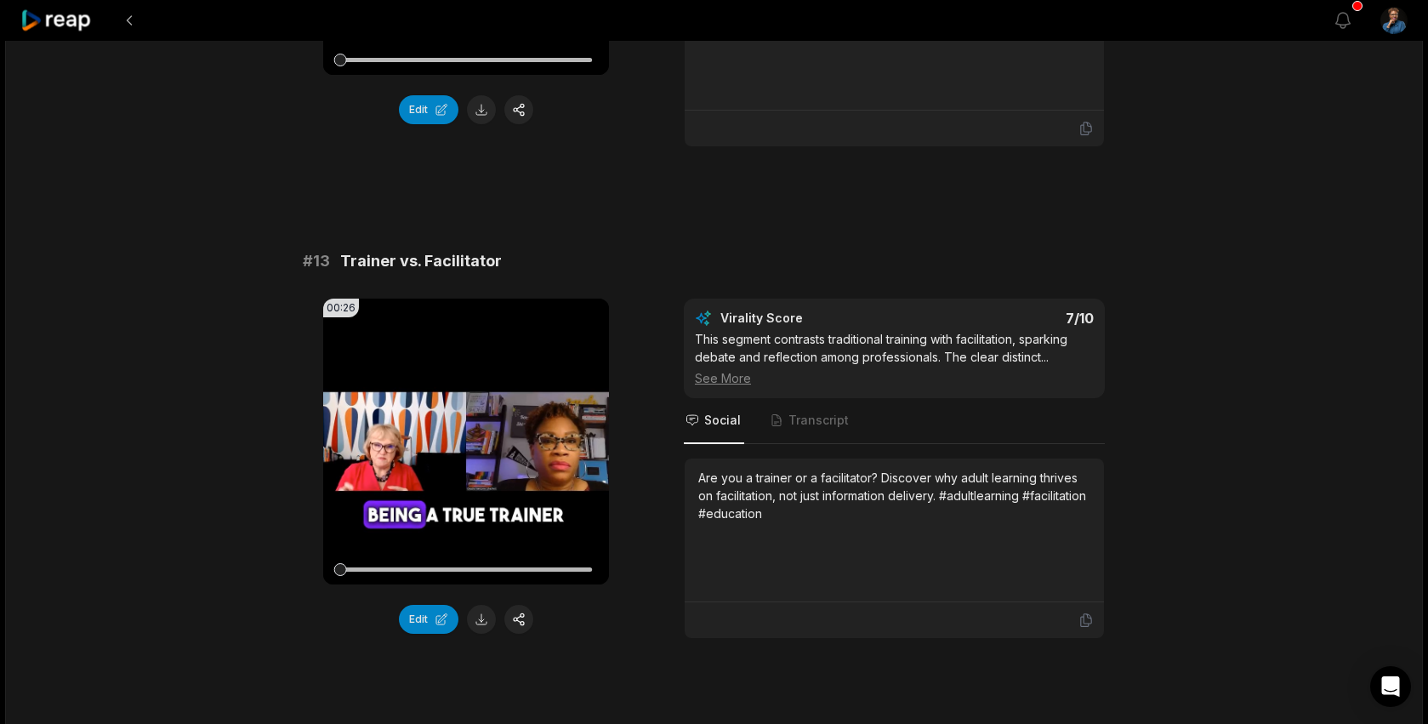
scroll to position [971, 0]
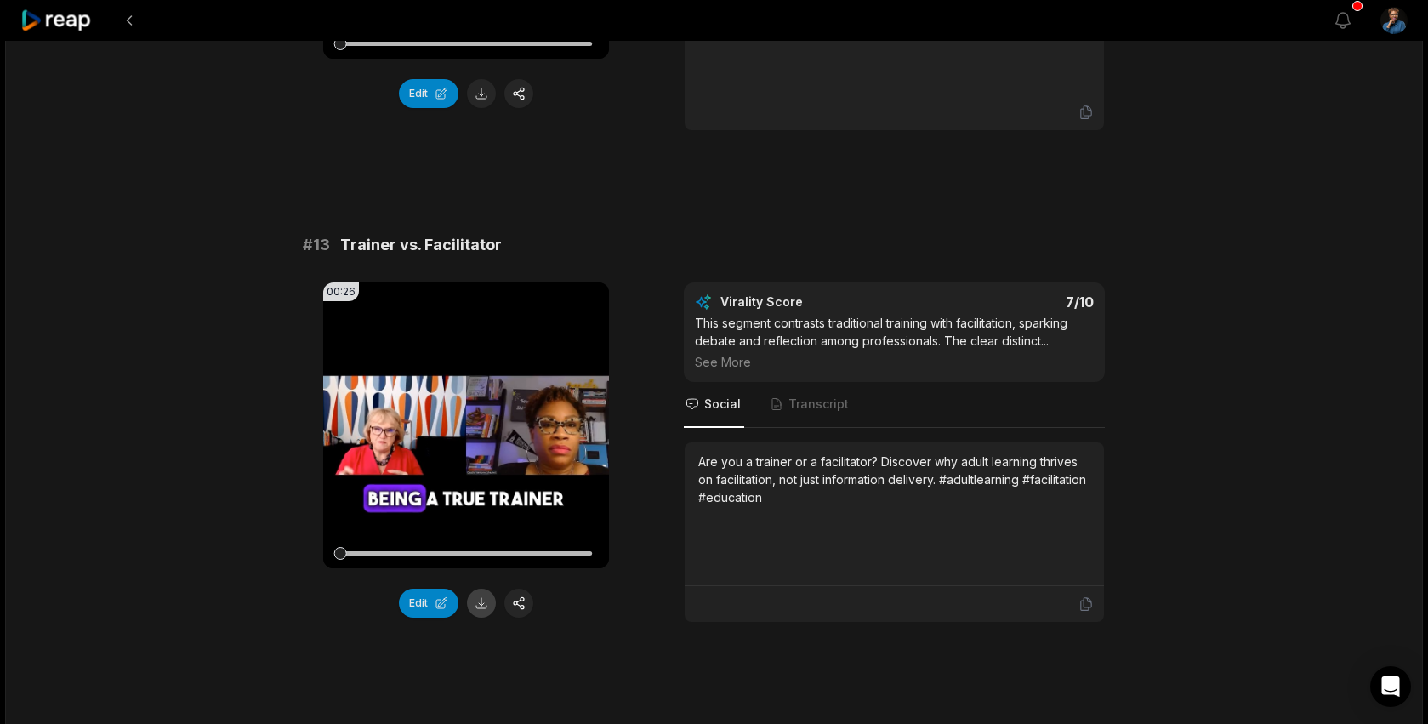
click at [483, 606] on button at bounding box center [481, 603] width 29 height 29
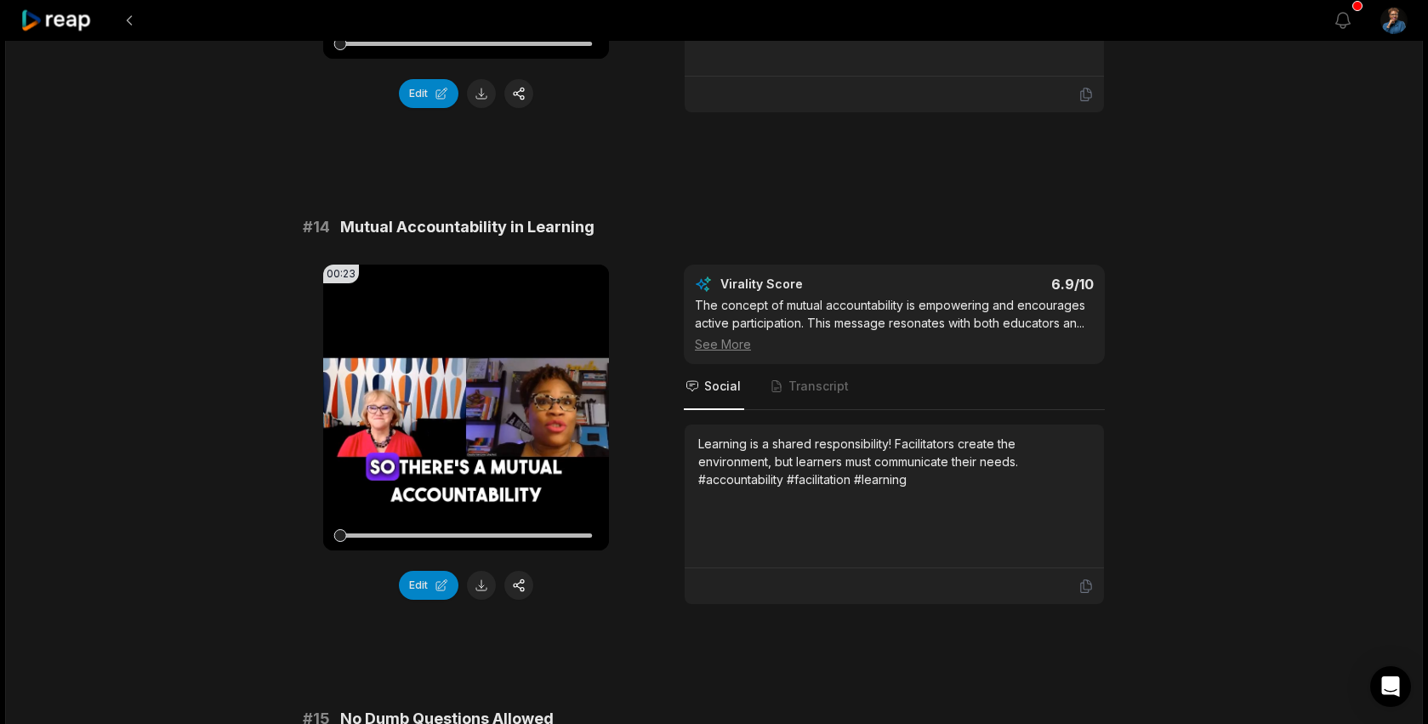
scroll to position [1617, 0]
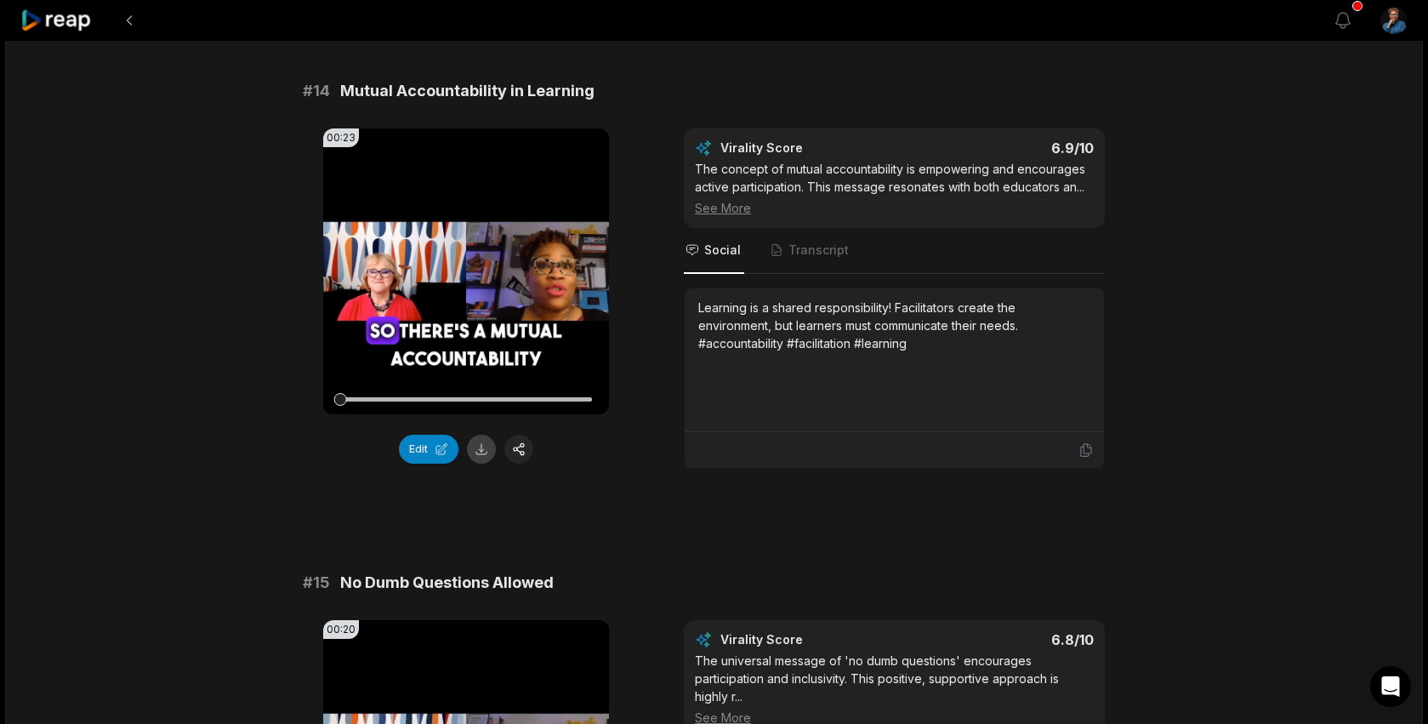
click at [481, 451] on button at bounding box center [481, 449] width 29 height 29
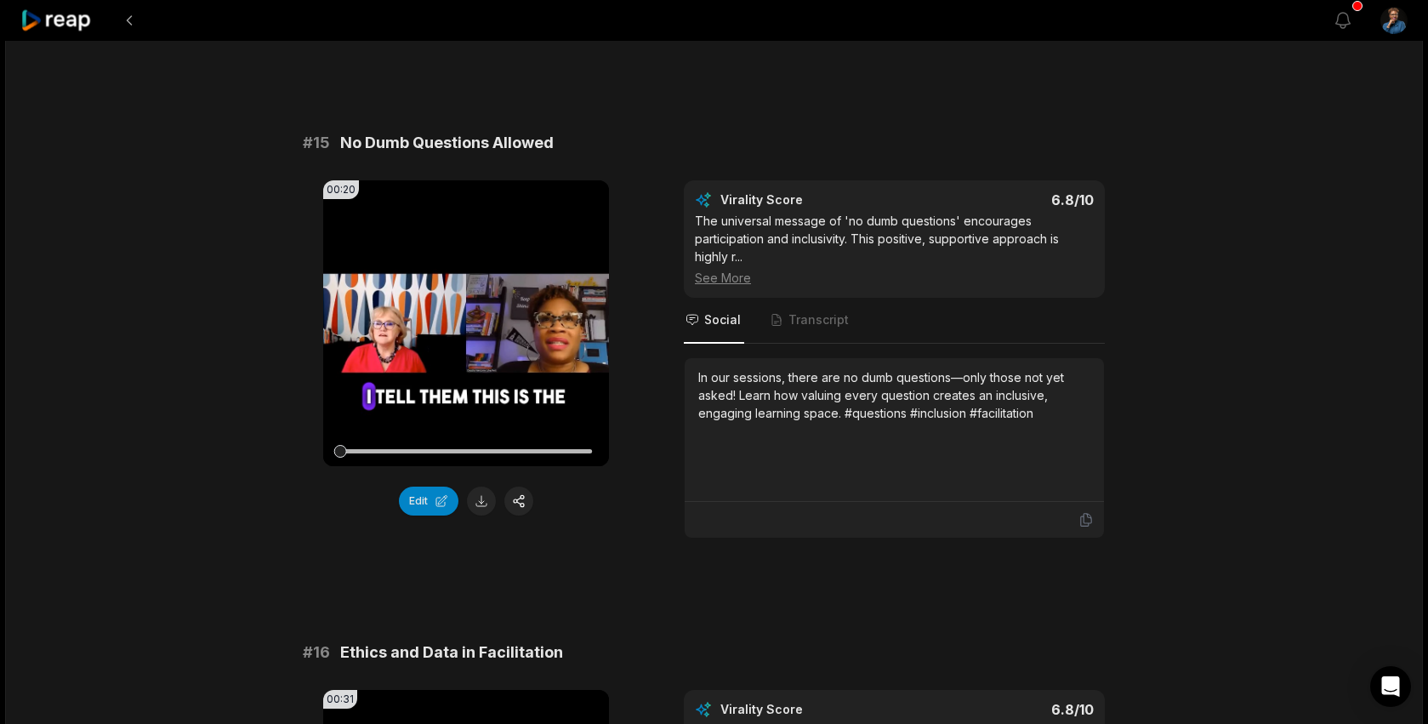
scroll to position [2137, 0]
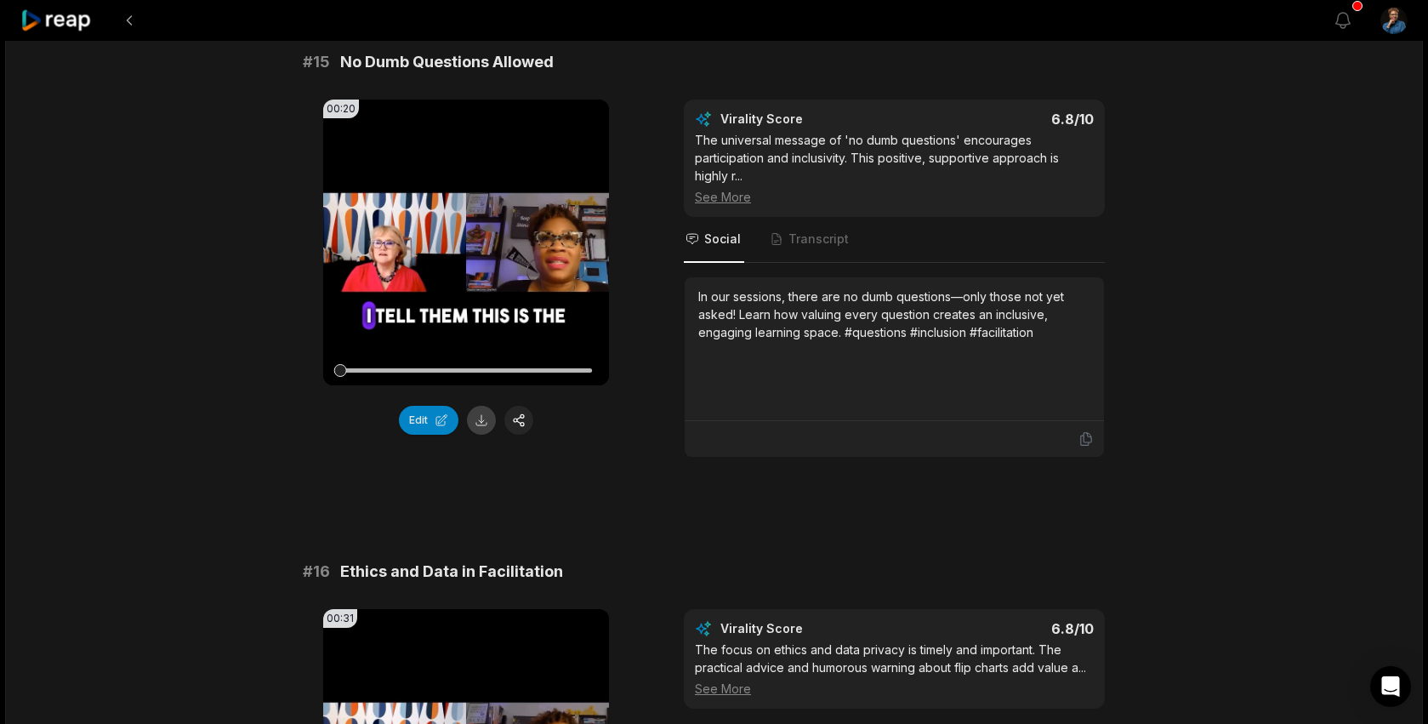
click at [480, 422] on button at bounding box center [481, 420] width 29 height 29
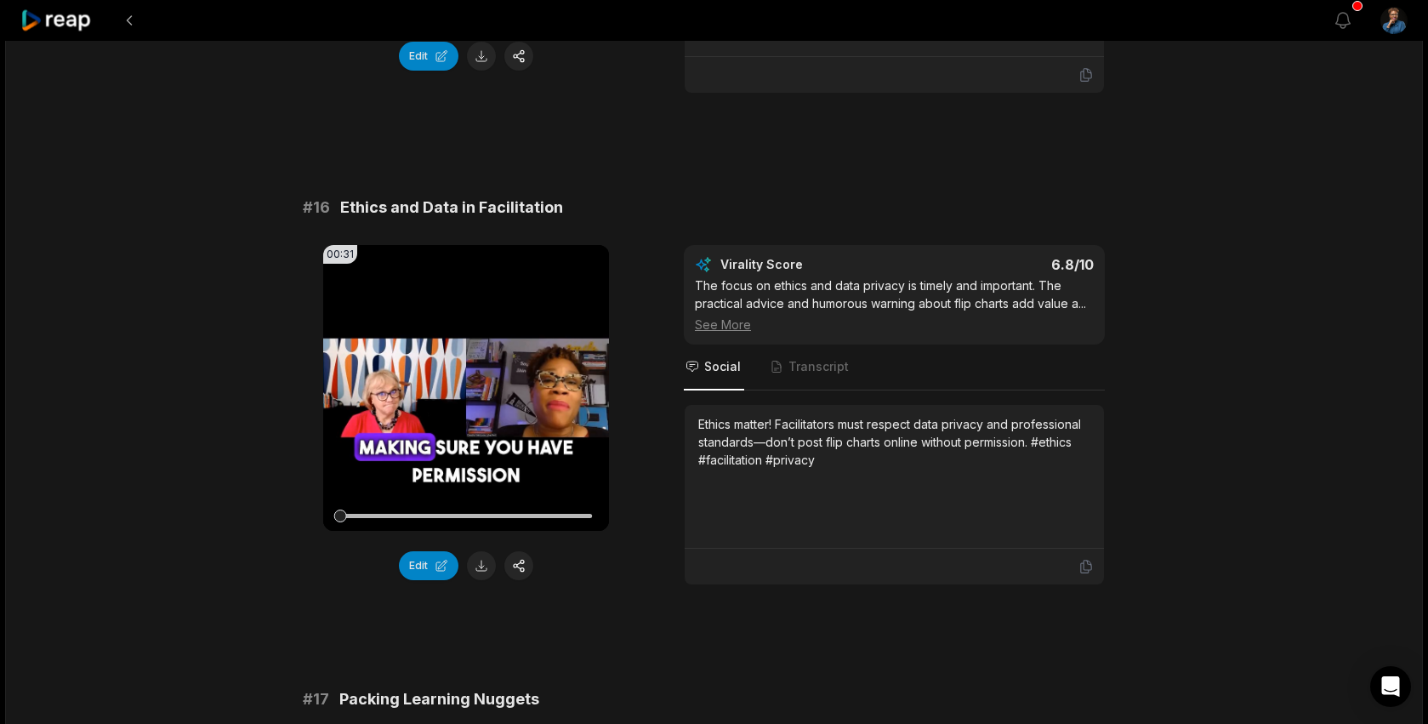
scroll to position [2586, 0]
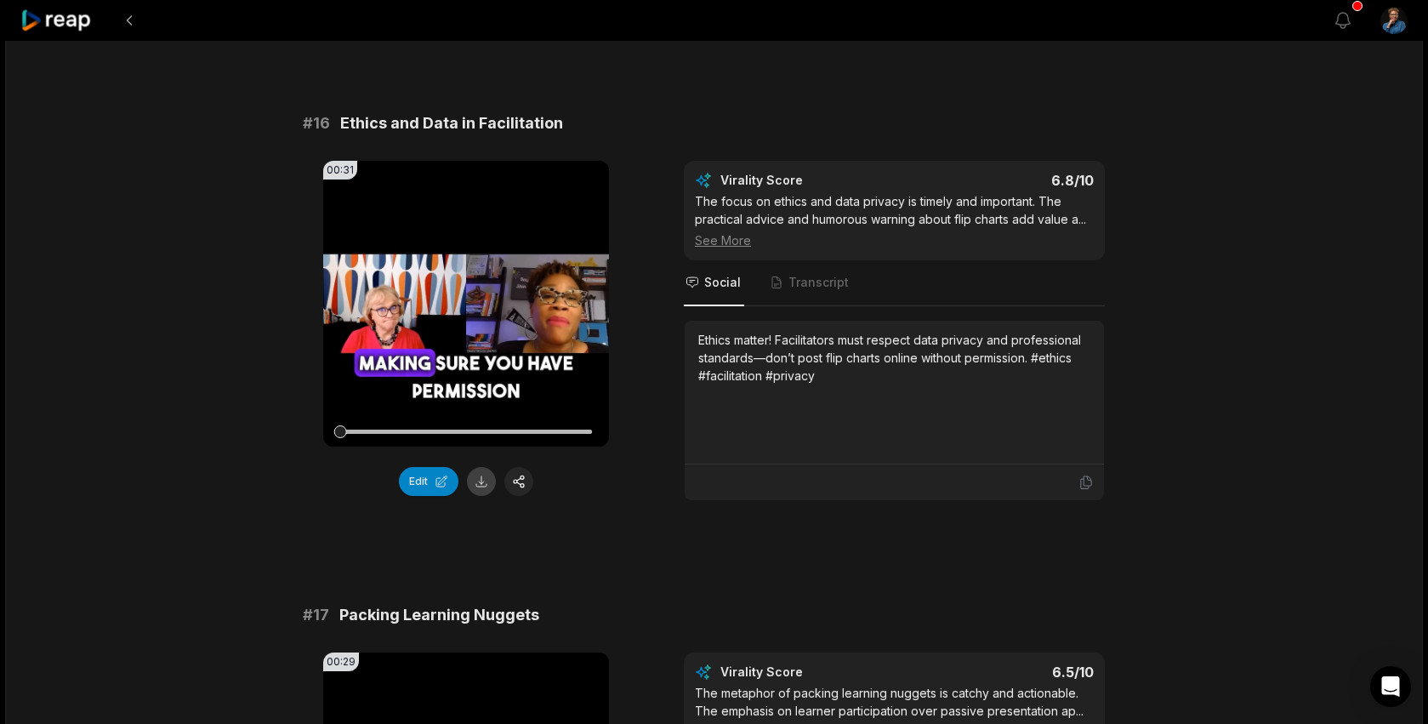
click at [482, 477] on button at bounding box center [481, 481] width 29 height 29
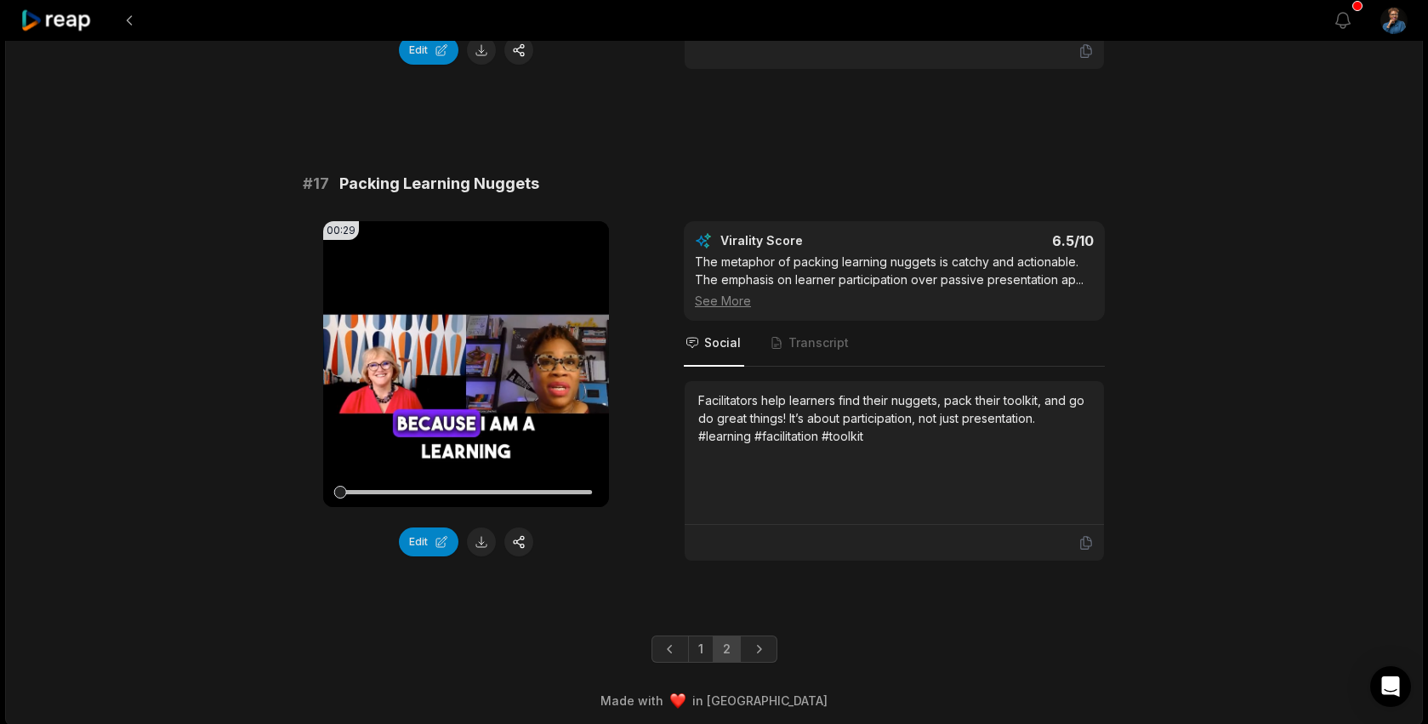
scroll to position [3024, 0]
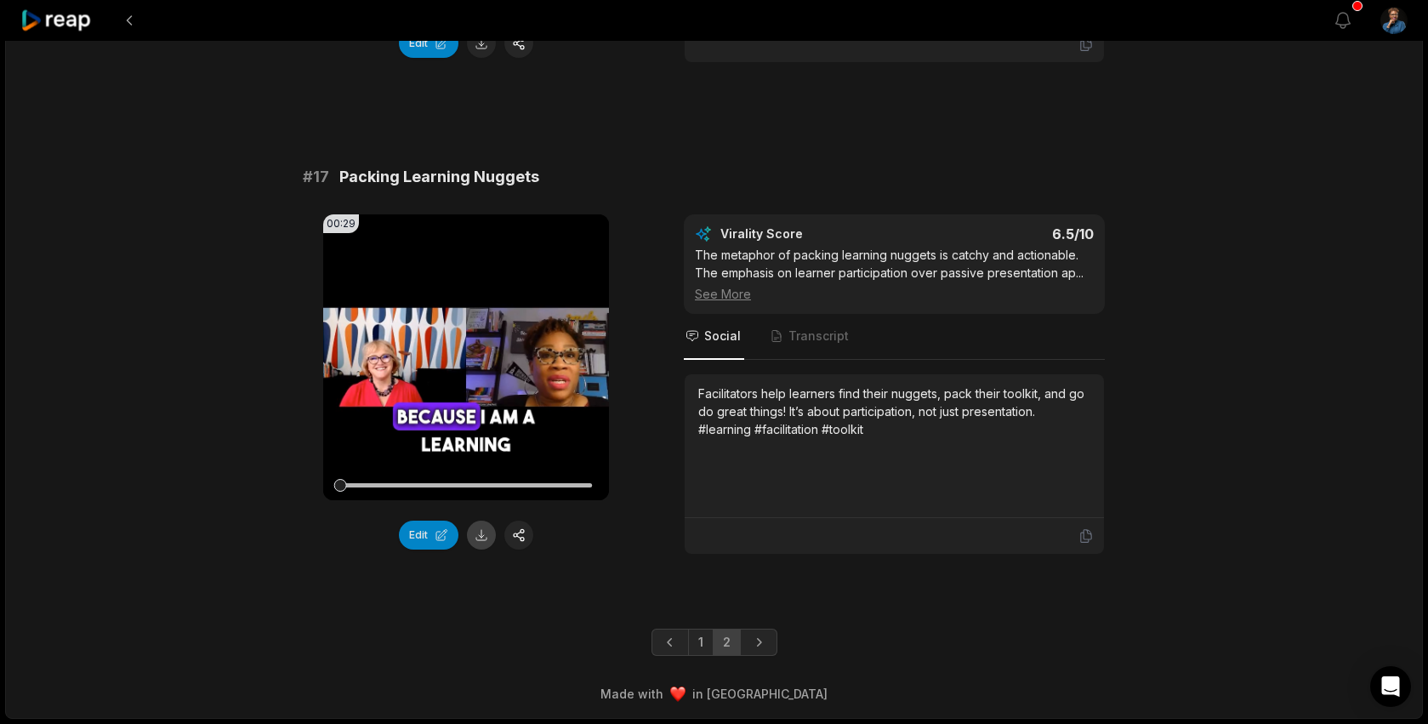
click at [483, 537] on button at bounding box center [481, 535] width 29 height 29
